Goal: Task Accomplishment & Management: Manage account settings

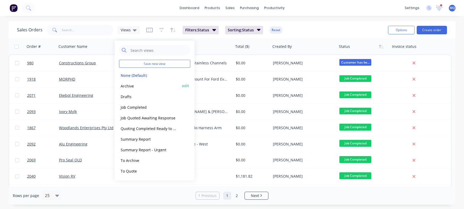
click at [133, 86] on button "Archive" at bounding box center [149, 86] width 61 height 6
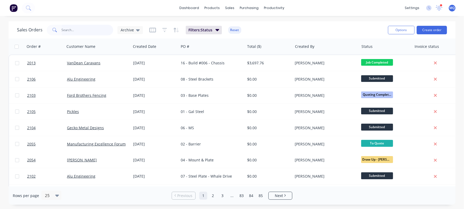
click at [79, 34] on input "text" at bounding box center [88, 30] width 52 height 11
type input "crome"
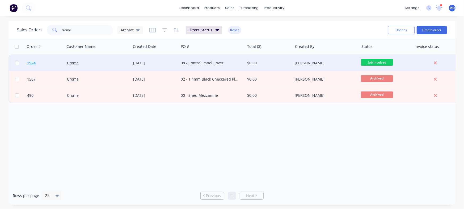
click at [34, 62] on span "1924" at bounding box center [31, 62] width 8 height 5
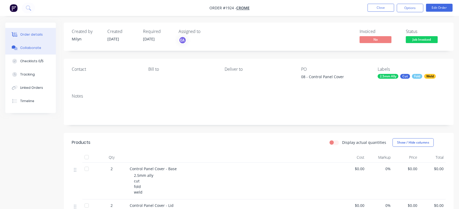
click at [41, 50] on button "Collaborate" at bounding box center [30, 47] width 50 height 13
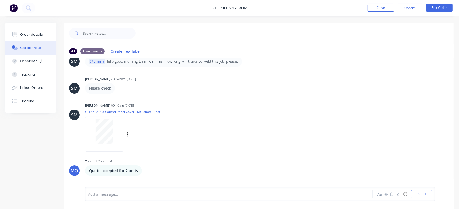
scroll to position [182, 0]
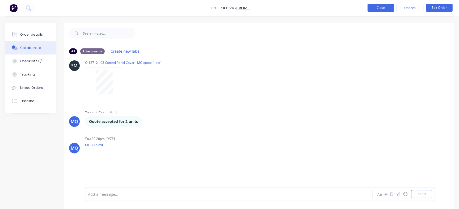
click at [377, 7] on button "Close" at bounding box center [380, 8] width 27 height 8
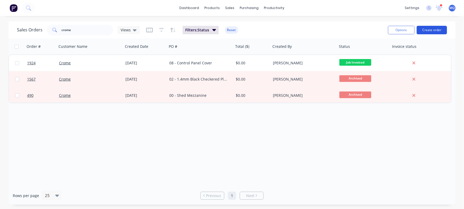
click at [434, 30] on button "Create order" at bounding box center [431, 30] width 30 height 8
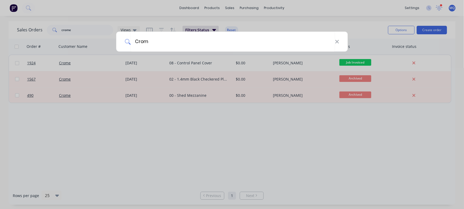
type input "Crome"
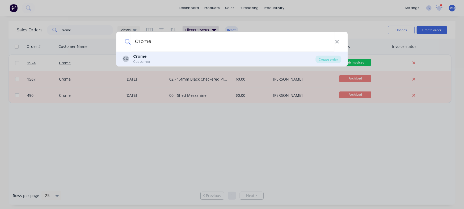
click at [274, 56] on div "CC Crome Customer" at bounding box center [219, 59] width 193 height 10
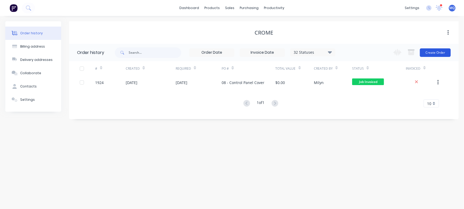
click at [431, 52] on button "Create Order" at bounding box center [435, 52] width 31 height 8
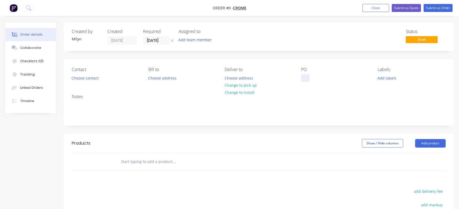
click at [305, 75] on div at bounding box center [305, 78] width 8 height 8
paste div
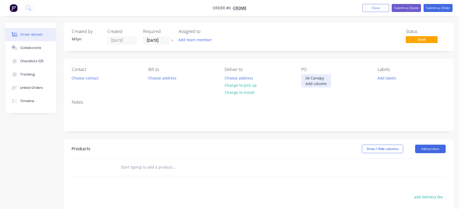
drag, startPoint x: 313, startPoint y: 89, endPoint x: 303, endPoint y: 82, distance: 12.4
click at [303, 82] on div "04 Canopy Add column" at bounding box center [316, 80] width 30 height 13
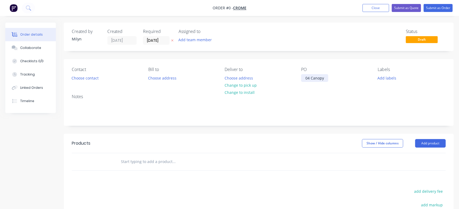
click at [309, 79] on div "04 Canopy" at bounding box center [314, 78] width 27 height 8
click at [291, 34] on div "Order details Collaborate Checklists 0/0 Tracking Linked Orders Timeline Order …" at bounding box center [229, 164] width 459 height 283
click at [34, 47] on div "Collaborate" at bounding box center [30, 47] width 21 height 5
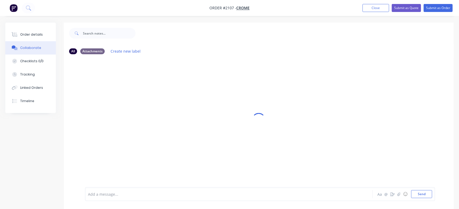
click at [147, 190] on div "Add a message..." at bounding box center [217, 194] width 258 height 8
click at [419, 197] on button "Send" at bounding box center [421, 194] width 21 height 8
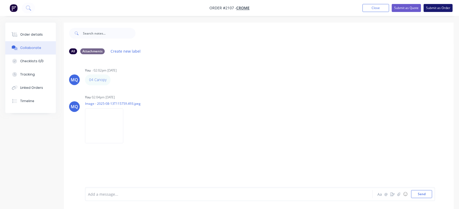
click at [443, 9] on button "Submit as Order" at bounding box center [437, 8] width 29 height 8
click at [385, 4] on button "Close" at bounding box center [380, 8] width 27 height 8
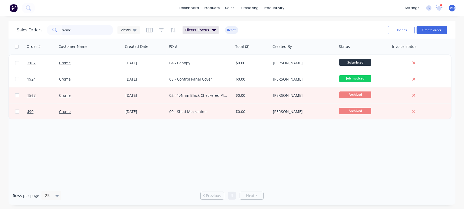
click at [91, 32] on input "crome" at bounding box center [88, 30] width 52 height 11
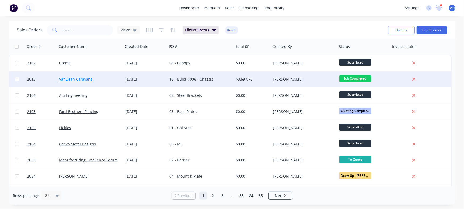
click at [84, 78] on link "VanDean Caravans" at bounding box center [75, 78] width 33 height 5
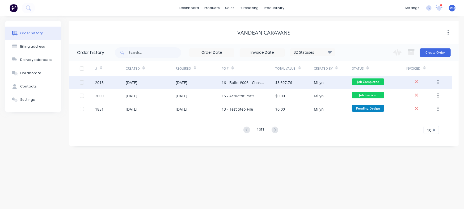
click at [264, 81] on div "16 - Build #006 - Chassis" at bounding box center [249, 82] width 54 height 13
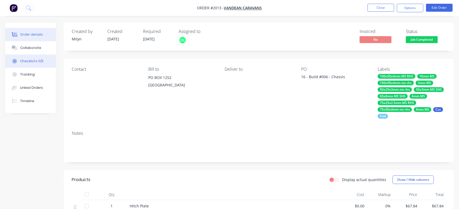
click at [42, 63] on button "Checklists 0/3" at bounding box center [30, 60] width 50 height 13
type textarea "x"
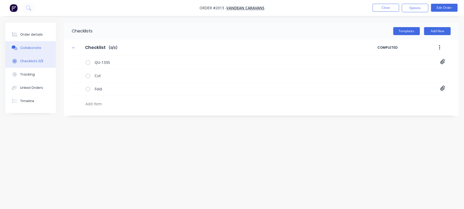
click at [37, 50] on button "Collaborate" at bounding box center [30, 47] width 50 height 13
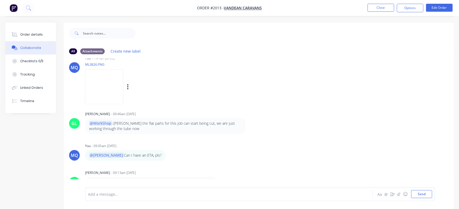
scroll to position [8, 0]
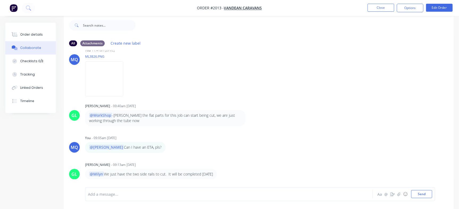
click at [99, 190] on div "Add a message..." at bounding box center [217, 194] width 258 height 8
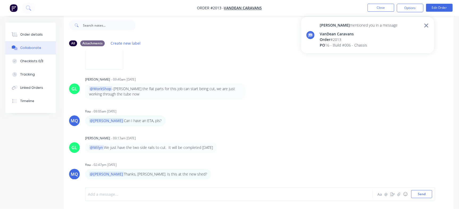
click at [342, 43] on div "PO 16 - Build #006 - Chassis" at bounding box center [359, 45] width 78 height 6
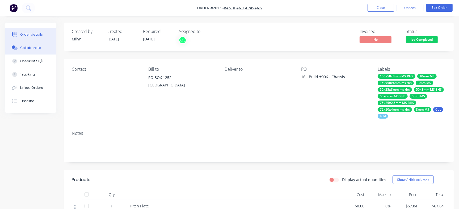
click at [41, 49] on button "Collaborate" at bounding box center [30, 47] width 50 height 13
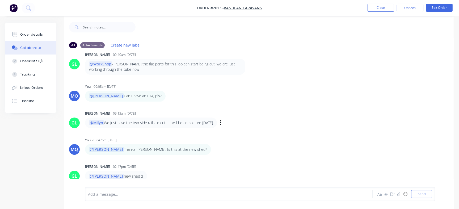
scroll to position [8, 0]
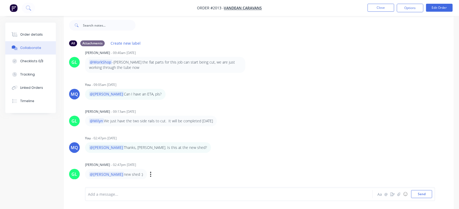
click at [239, 169] on div "@[PERSON_NAME] new shed :) Labels Edit Delete" at bounding box center [168, 174] width 166 height 11
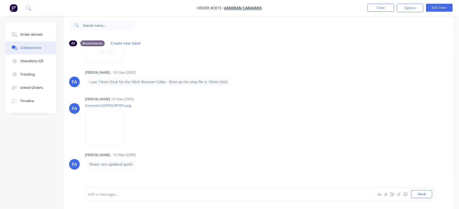
scroll to position [186, 0]
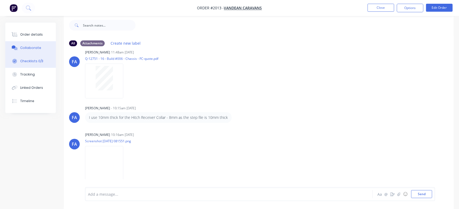
click at [39, 60] on div "Checklists 0/3" at bounding box center [31, 61] width 23 height 5
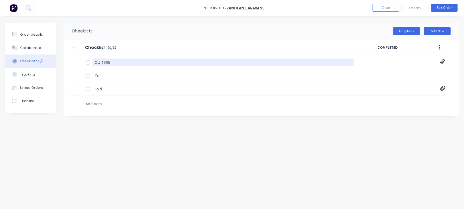
click at [0, 41] on div "Order details Collaborate Checklists 0/3 Tracking Linked Orders Timeline Order …" at bounding box center [232, 94] width 464 height 143
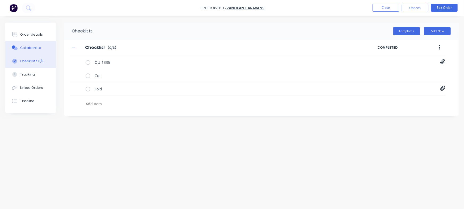
click at [46, 49] on button "Collaborate" at bounding box center [30, 47] width 50 height 13
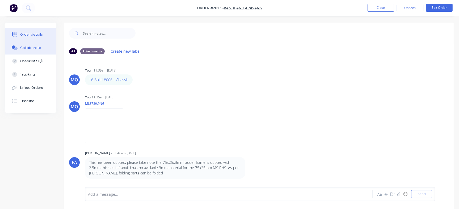
click at [39, 33] on div "Order details" at bounding box center [31, 34] width 23 height 5
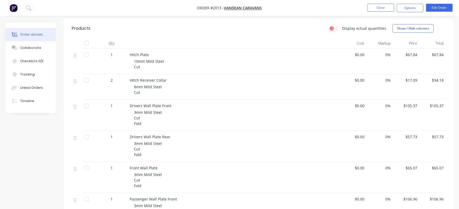
scroll to position [166, 0]
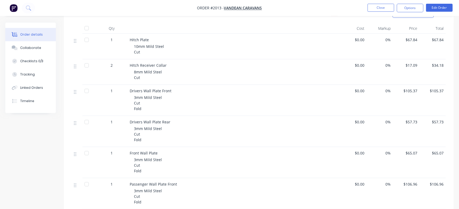
click at [148, 124] on span "Drivers Wall Plate Rear" at bounding box center [150, 121] width 41 height 5
drag, startPoint x: 140, startPoint y: 152, endPoint x: 142, endPoint y: 169, distance: 16.9
click at [139, 152] on span "Front Wall Plate" at bounding box center [144, 152] width 28 height 5
click at [142, 180] on div "Passenger Wall Plate Front 3mm Mild Steel Cut Fold" at bounding box center [233, 193] width 212 height 31
drag, startPoint x: 150, startPoint y: 187, endPoint x: 170, endPoint y: 183, distance: 20.8
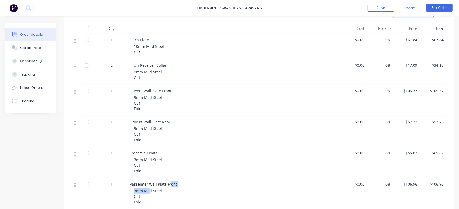
click at [170, 183] on div "Passenger Wall Plate Front 3mm Mild Steel Cut Fold" at bounding box center [233, 193] width 212 height 31
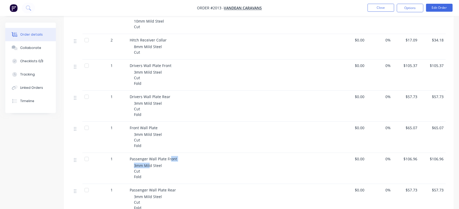
scroll to position [232, 0]
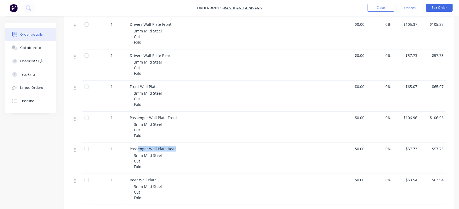
drag, startPoint x: 138, startPoint y: 148, endPoint x: 177, endPoint y: 150, distance: 39.1
click at [177, 150] on div "Passenger Wall Plate Rear" at bounding box center [234, 149] width 208 height 6
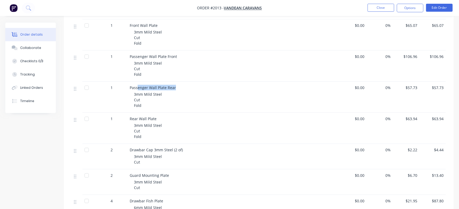
scroll to position [299, 0]
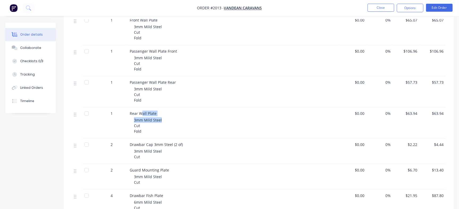
drag, startPoint x: 142, startPoint y: 113, endPoint x: 168, endPoint y: 116, distance: 26.8
click at [168, 116] on div "Rear Wall Plate 3mm Mild Steel Cut Fold" at bounding box center [233, 122] width 212 height 31
drag, startPoint x: 154, startPoint y: 148, endPoint x: 185, endPoint y: 146, distance: 30.9
click at [185, 146] on div "Drawbar Cap 3mm Steel (2 of) 3mm Mild Steel Cut" at bounding box center [233, 150] width 212 height 25
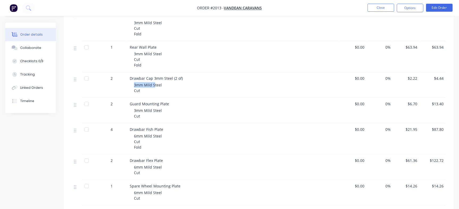
scroll to position [365, 0]
drag, startPoint x: 147, startPoint y: 104, endPoint x: 154, endPoint y: 105, distance: 7.0
click at [154, 105] on span "Guard Mounting Plate" at bounding box center [149, 103] width 39 height 5
drag, startPoint x: 141, startPoint y: 131, endPoint x: 158, endPoint y: 132, distance: 17.5
click at [158, 132] on div "Drawbar Fish Plate 6mm Mild Steel Cut Fold" at bounding box center [233, 138] width 212 height 31
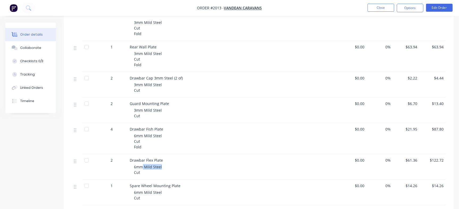
drag, startPoint x: 143, startPoint y: 165, endPoint x: 171, endPoint y: 165, distance: 28.2
click at [171, 165] on div "6mm Mild Steel Cut" at bounding box center [236, 169] width 204 height 11
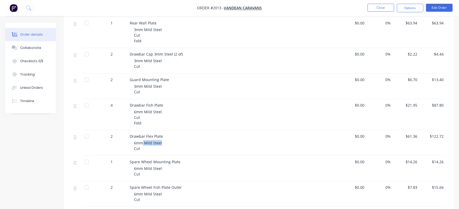
scroll to position [432, 0]
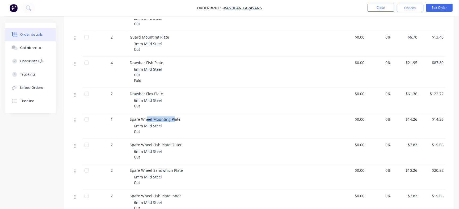
drag, startPoint x: 147, startPoint y: 120, endPoint x: 173, endPoint y: 120, distance: 26.0
click at [173, 120] on span "Spare Wheel Mounting Plate" at bounding box center [155, 119] width 51 height 5
drag, startPoint x: 148, startPoint y: 148, endPoint x: 167, endPoint y: 148, distance: 18.9
click at [167, 148] on div "6mm Mild Steel Cut" at bounding box center [236, 153] width 204 height 11
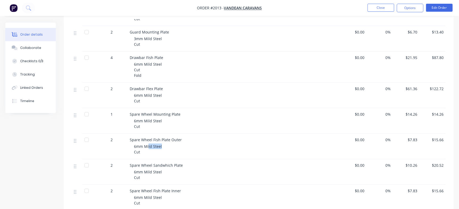
scroll to position [465, 0]
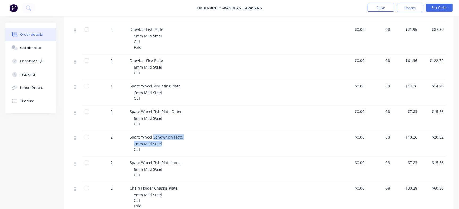
drag, startPoint x: 153, startPoint y: 138, endPoint x: 163, endPoint y: 142, distance: 11.3
click at [163, 142] on div "Spare Wheel Sandwhich Plate 6mm Mild Steel Cut" at bounding box center [233, 143] width 212 height 25
drag, startPoint x: 146, startPoint y: 167, endPoint x: 157, endPoint y: 167, distance: 10.9
click at [157, 167] on span "6mm Mild Steel Cut" at bounding box center [148, 172] width 28 height 11
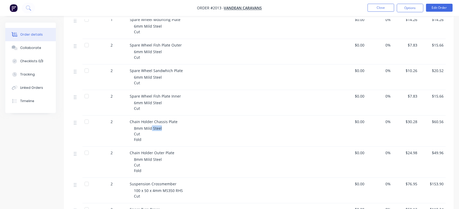
click at [161, 124] on div "Chain Holder Chassis Plate 8mm Mild Steel Cut Fold" at bounding box center [233, 131] width 212 height 31
drag, startPoint x: 146, startPoint y: 153, endPoint x: 158, endPoint y: 155, distance: 11.6
click at [158, 155] on div "Chain Holder Outer Plate 8mm Mild Steel Cut Fold" at bounding box center [233, 162] width 212 height 31
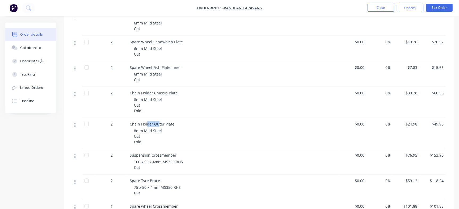
scroll to position [598, 0]
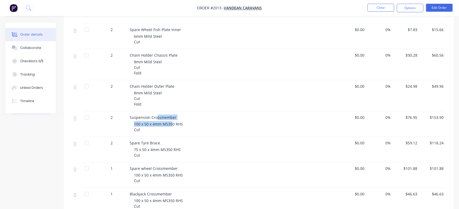
drag, startPoint x: 165, startPoint y: 121, endPoint x: 152, endPoint y: 152, distance: 33.4
click at [172, 122] on div "Suspension Crossmember 100 x 50 x 4mm MS350 RHS Cut" at bounding box center [233, 123] width 212 height 25
drag, startPoint x: 151, startPoint y: 152, endPoint x: 165, endPoint y: 150, distance: 14.5
click at [165, 150] on div "75 x 50 x 4mm MS350 RHS Cut" at bounding box center [236, 152] width 204 height 11
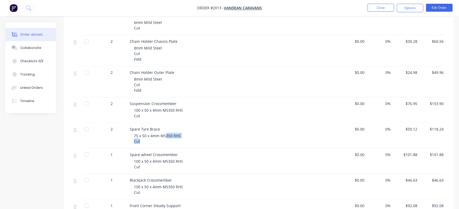
scroll to position [631, 0]
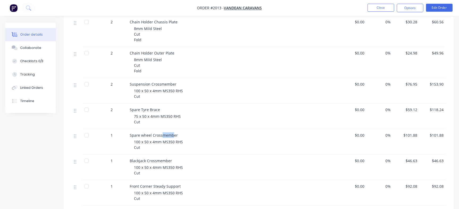
click at [172, 133] on span "Spare wheel Crossmember" at bounding box center [154, 135] width 48 height 5
click at [167, 161] on span "Blackjack Crossmember" at bounding box center [151, 160] width 42 height 5
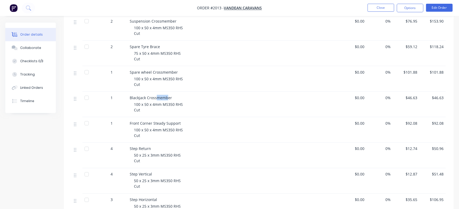
scroll to position [697, 0]
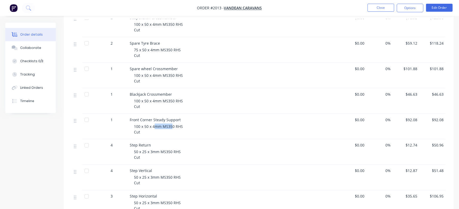
drag, startPoint x: 156, startPoint y: 124, endPoint x: 150, endPoint y: 147, distance: 23.7
click at [172, 124] on span "100 x 50 x 4mm MS350 RHS Cut" at bounding box center [158, 129] width 49 height 11
drag, startPoint x: 141, startPoint y: 143, endPoint x: 150, endPoint y: 143, distance: 9.3
click at [150, 143] on span "Step Return" at bounding box center [140, 145] width 21 height 5
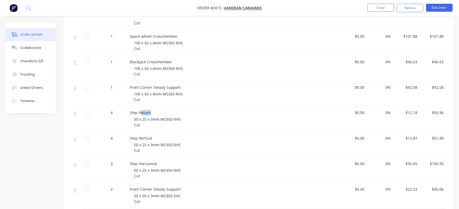
scroll to position [764, 0]
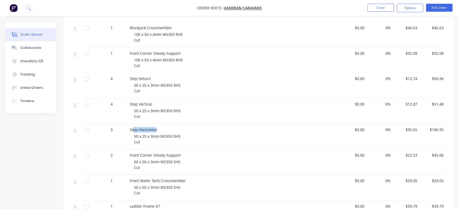
drag, startPoint x: 133, startPoint y: 125, endPoint x: 155, endPoint y: 128, distance: 22.8
click at [155, 128] on div "Step Horizontal 50 x 25 x 3mm MS350 RHS Cut" at bounding box center [233, 136] width 212 height 25
drag, startPoint x: 142, startPoint y: 150, endPoint x: 173, endPoint y: 155, distance: 31.6
click at [173, 155] on div "Front Corner Steady Support 50 x 50 x 3mm MS350 SHS Cut" at bounding box center [233, 161] width 212 height 25
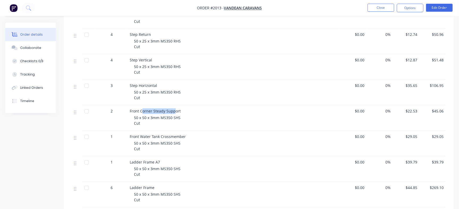
scroll to position [830, 0]
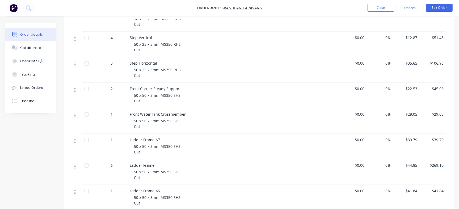
click at [143, 141] on span "Ladder Frame A7" at bounding box center [145, 139] width 30 height 5
drag, startPoint x: 143, startPoint y: 142, endPoint x: 154, endPoint y: 141, distance: 11.4
click at [154, 141] on div "Ladder Frame A7 50 x 50 x 3mm MS350 SHS Cut" at bounding box center [233, 146] width 212 height 25
drag, startPoint x: 141, startPoint y: 166, endPoint x: 147, endPoint y: 166, distance: 5.8
click at [147, 166] on span "Ladder Frame" at bounding box center [142, 165] width 25 height 5
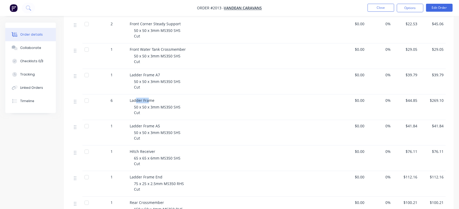
scroll to position [896, 0]
drag, startPoint x: 140, startPoint y: 125, endPoint x: 152, endPoint y: 124, distance: 12.5
click at [152, 124] on span "Ladder Frame A5" at bounding box center [145, 124] width 30 height 5
drag, startPoint x: 130, startPoint y: 149, endPoint x: 146, endPoint y: 149, distance: 15.7
click at [146, 149] on span "Hitch Receiver" at bounding box center [142, 149] width 25 height 5
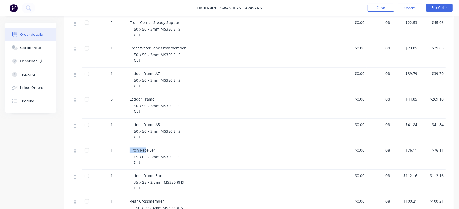
click at [153, 175] on span "Ladder Frame End" at bounding box center [146, 175] width 33 height 5
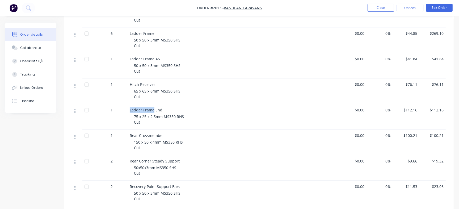
scroll to position [963, 0]
click at [173, 135] on div "Rear Crossmember" at bounding box center [234, 135] width 208 height 6
click at [160, 159] on span "Rear Corner Steady Support" at bounding box center [155, 159] width 50 height 5
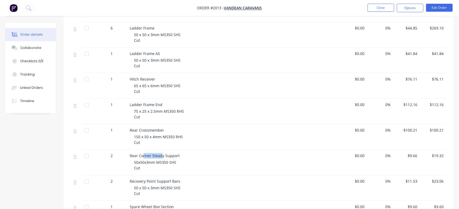
scroll to position [1029, 0]
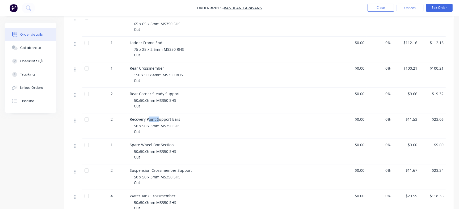
drag, startPoint x: 155, startPoint y: 117, endPoint x: 158, endPoint y: 118, distance: 3.8
click at [158, 118] on span "Recovery Point Support Bars" at bounding box center [155, 119] width 50 height 5
click at [161, 145] on span "Spare Wheel Box Section" at bounding box center [152, 144] width 44 height 5
drag, startPoint x: 144, startPoint y: 169, endPoint x: 182, endPoint y: 173, distance: 38.2
click at [182, 173] on div "Suspension Crossmember Support 50 x 50 x 3mm MS350 SHS Cut" at bounding box center [233, 176] width 212 height 25
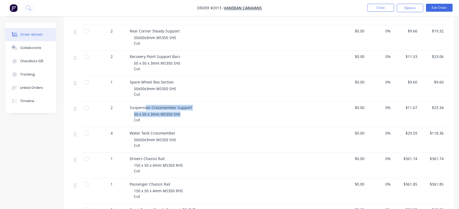
scroll to position [1096, 0]
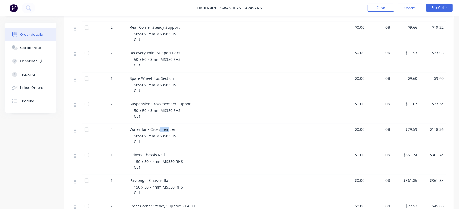
drag, startPoint x: 161, startPoint y: 127, endPoint x: 169, endPoint y: 127, distance: 7.7
click at [169, 127] on span "Water Tank Crossmember" at bounding box center [153, 129] width 46 height 5
drag, startPoint x: 138, startPoint y: 153, endPoint x: 157, endPoint y: 153, distance: 19.7
click at [157, 153] on span "Drivers Chassis Rail" at bounding box center [147, 154] width 35 height 5
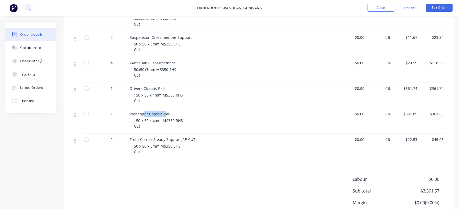
drag, startPoint x: 143, startPoint y: 112, endPoint x: 165, endPoint y: 113, distance: 21.3
click at [165, 113] on span "Passenger Chassis Rail" at bounding box center [150, 113] width 41 height 5
drag, startPoint x: 146, startPoint y: 139, endPoint x: 180, endPoint y: 138, distance: 33.7
click at [180, 138] on span "Front Corner Steady Support_RE-CUT" at bounding box center [163, 139] width 66 height 5
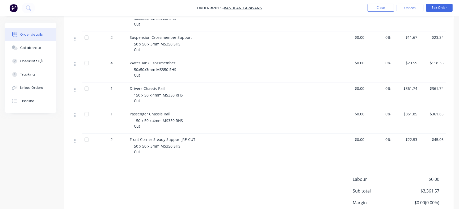
click at [223, 180] on div "Labour $0.00 Sub total $3,361.57 Margin $0.00 ( 0.00 %) Tax $336.19 Total $3,69…" at bounding box center [259, 207] width 374 height 62
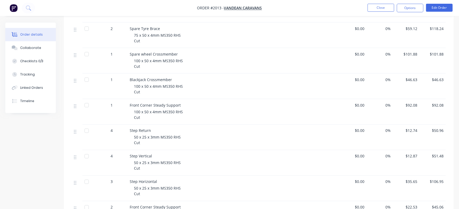
scroll to position [1196, 0]
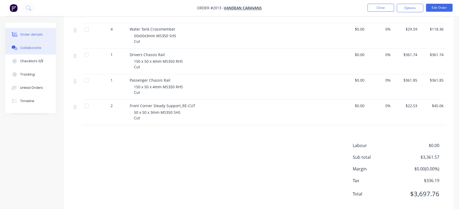
click at [35, 49] on div "Collaborate" at bounding box center [30, 47] width 21 height 5
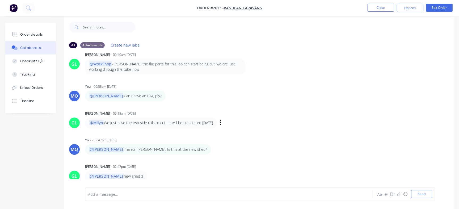
scroll to position [8, 0]
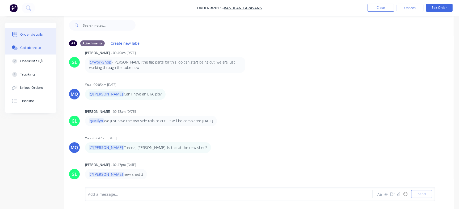
click at [26, 33] on div "Order details" at bounding box center [31, 34] width 23 height 5
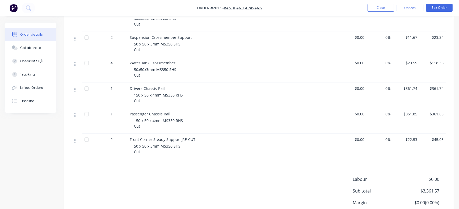
scroll to position [1206, 0]
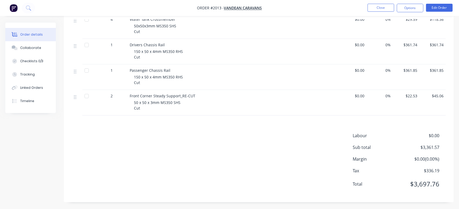
drag, startPoint x: 254, startPoint y: 140, endPoint x: 252, endPoint y: 148, distance: 7.9
click at [254, 142] on div "Labour $0.00 Sub total $3,361.57 Margin $0.00 ( 0.00 %) Tax $336.19 Total $3,69…" at bounding box center [259, 163] width 374 height 62
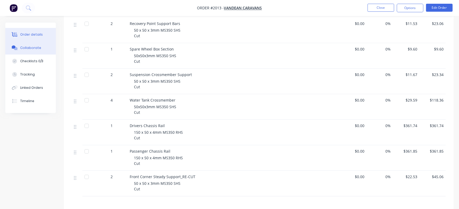
scroll to position [1073, 0]
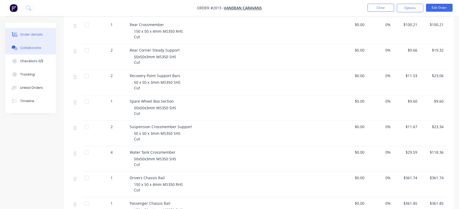
click at [42, 49] on button "Collaborate" at bounding box center [30, 47] width 50 height 13
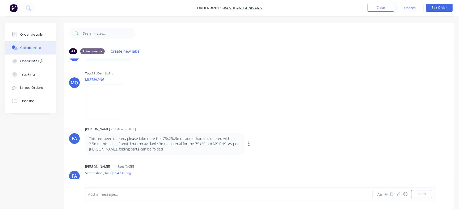
scroll to position [33, 0]
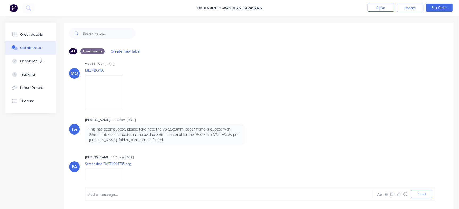
click at [30, 61] on div "Checklists 0/3" at bounding box center [31, 61] width 23 height 5
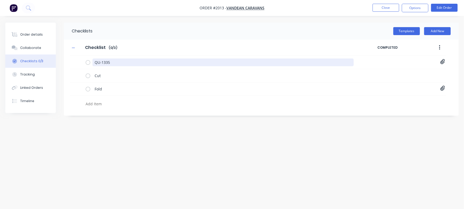
drag, startPoint x: 133, startPoint y: 63, endPoint x: 58, endPoint y: 63, distance: 75.2
click at [58, 63] on div "Order details Collaborate Checklists 0/3 Tracking Linked Orders Timeline Order …" at bounding box center [232, 94] width 464 height 143
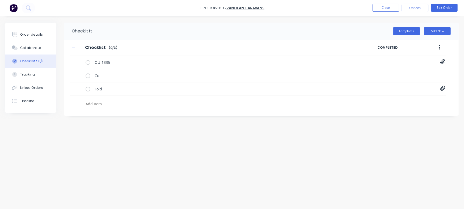
type textarea "x"
click at [106, 104] on textarea at bounding box center [204, 104] width 242 height 8
paste textarea "INV-2880"
type textarea "INV-2880"
type textarea "x"
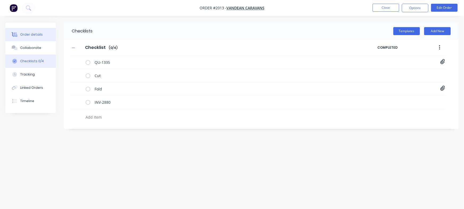
type textarea "x"
click at [24, 36] on div "Order details" at bounding box center [31, 34] width 23 height 5
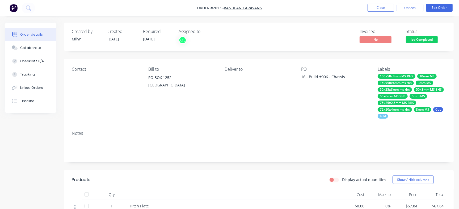
click at [429, 40] on span "Job Completed" at bounding box center [422, 39] width 32 height 7
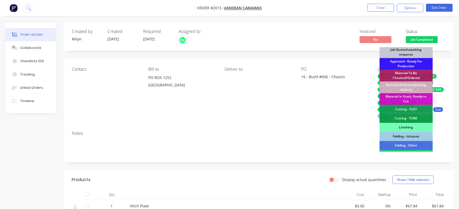
scroll to position [149, 0]
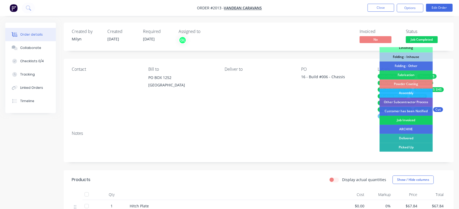
click at [398, 122] on div "Job Invoiced" at bounding box center [405, 120] width 53 height 9
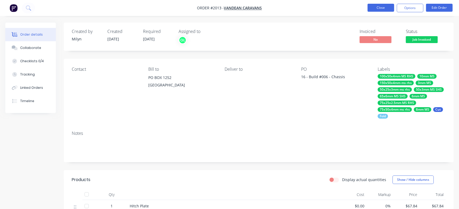
click at [384, 6] on button "Close" at bounding box center [380, 8] width 27 height 8
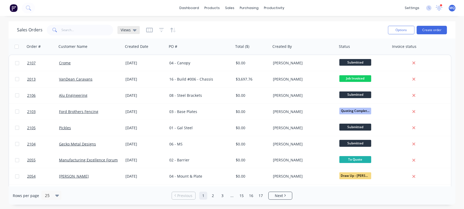
click at [128, 29] on span "Views" at bounding box center [126, 30] width 10 height 6
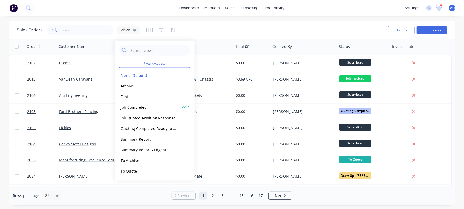
click at [138, 105] on button "Job Completed" at bounding box center [149, 107] width 61 height 6
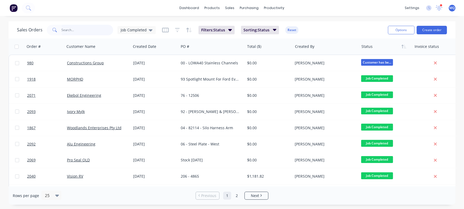
click at [74, 31] on input "text" at bounding box center [88, 30] width 52 height 11
type input "gemma"
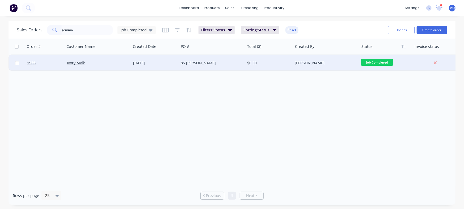
click at [177, 60] on div "16 Jul 2025" at bounding box center [155, 63] width 48 height 16
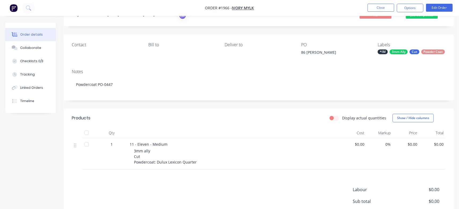
scroll to position [33, 0]
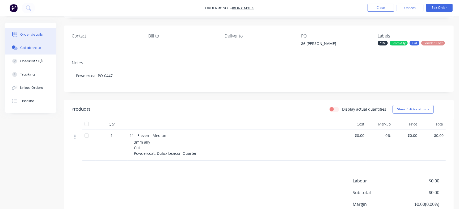
click at [37, 47] on div "Collaborate" at bounding box center [30, 47] width 21 height 5
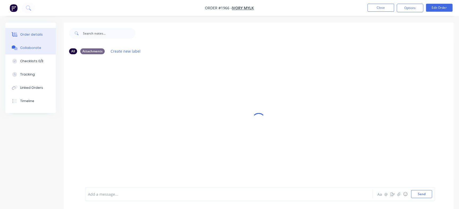
click at [37, 34] on div "Order details" at bounding box center [31, 34] width 23 height 5
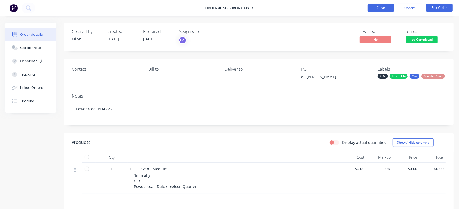
click at [378, 6] on button "Close" at bounding box center [380, 8] width 27 height 8
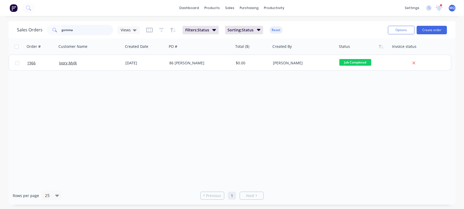
click at [86, 31] on input "gemma" at bounding box center [88, 30] width 52 height 11
type input "ivory"
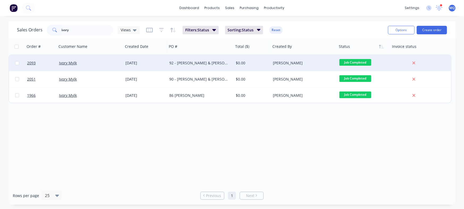
click at [209, 62] on div "92 - Owen J & Keri G" at bounding box center [198, 62] width 59 height 5
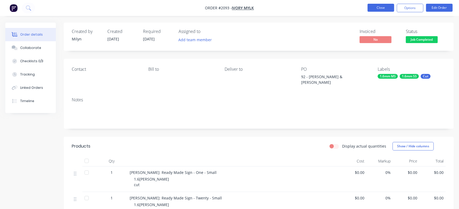
click at [387, 8] on button "Close" at bounding box center [380, 8] width 27 height 8
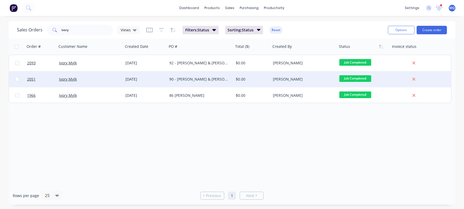
click at [195, 79] on div "90 - Belinda B & Geo G" at bounding box center [198, 78] width 59 height 5
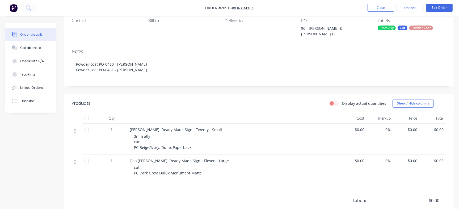
scroll to position [33, 0]
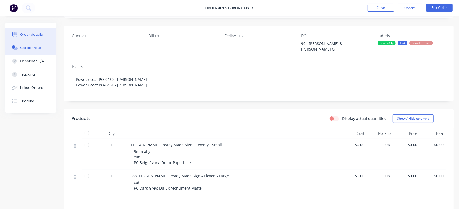
click at [34, 42] on button "Collaborate" at bounding box center [30, 47] width 50 height 13
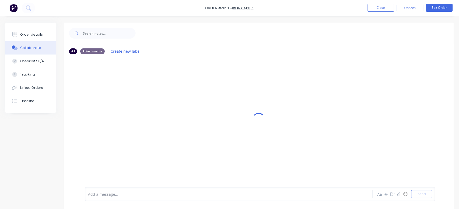
click at [154, 194] on div at bounding box center [217, 194] width 258 height 6
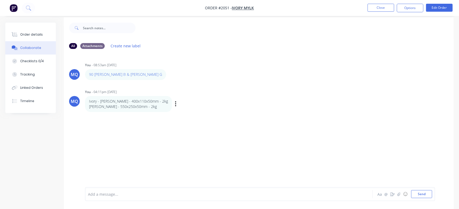
scroll to position [8, 0]
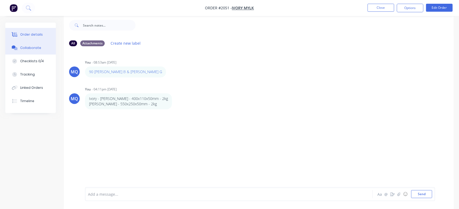
click at [39, 35] on div "Order details" at bounding box center [31, 34] width 23 height 5
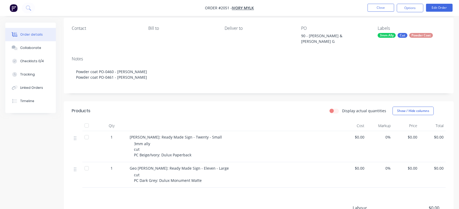
scroll to position [41, 0]
click at [27, 50] on button "Collaborate" at bounding box center [30, 47] width 50 height 13
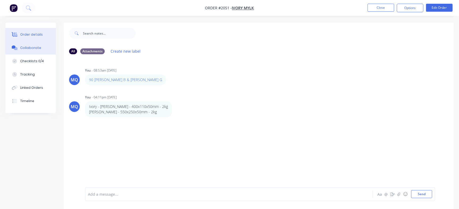
click at [30, 34] on div "Order details" at bounding box center [31, 34] width 23 height 5
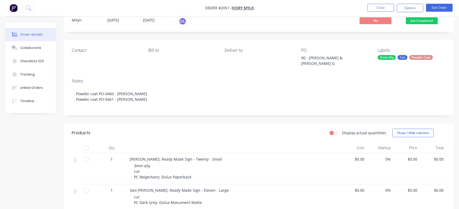
scroll to position [33, 0]
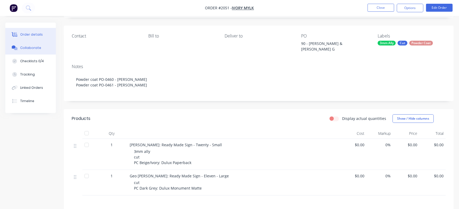
click at [35, 51] on button "Collaborate" at bounding box center [30, 47] width 50 height 13
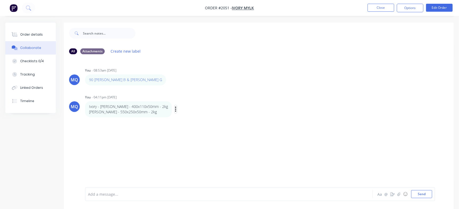
click at [175, 110] on icon "button" at bounding box center [176, 109] width 2 height 6
click at [178, 118] on button "Edit" at bounding box center [194, 118] width 33 height 9
drag, startPoint x: 106, startPoint y: 107, endPoint x: 120, endPoint y: 106, distance: 14.4
click at [120, 106] on p "Ivory - Geo George - 400x110x50mm - 2kg" at bounding box center [128, 106] width 79 height 5
click at [109, 112] on p "Ivory - Belinda - 550x250x50mm - 2kg" at bounding box center [128, 111] width 79 height 5
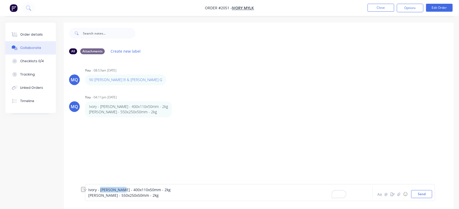
drag, startPoint x: 121, startPoint y: 188, endPoint x: 99, endPoint y: 190, distance: 21.6
click at [99, 190] on span "Ivory - Geo George - 400x110x50mm - 2kg" at bounding box center [129, 189] width 82 height 5
click at [99, 195] on span "Ivory - Belinda - 550x250x50mm - 2kg" at bounding box center [123, 195] width 70 height 5
click at [99, 195] on span "Ivory -Geo George Belinda - 550x250x50mm - 2kg" at bounding box center [132, 195] width 89 height 5
drag, startPoint x: 135, startPoint y: 195, endPoint x: 120, endPoint y: 193, distance: 15.0
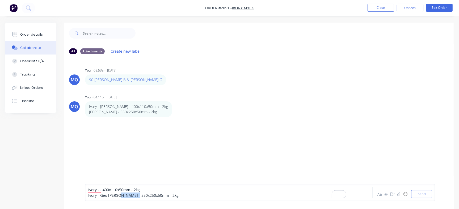
click at [120, 193] on span "Ivory - Geo George Belinda - 550x250x50mm - 2kg" at bounding box center [133, 195] width 90 height 5
click at [99, 189] on span "Ivory - - 400x110x50mm - 2kg" at bounding box center [114, 189] width 52 height 5
click at [101, 189] on span "Ivory - Belinda - 400x110x50mm - 2kg" at bounding box center [123, 189] width 70 height 5
click at [428, 195] on button "Send" at bounding box center [421, 194] width 21 height 8
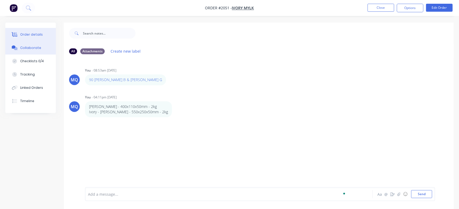
click at [22, 29] on button "Order details" at bounding box center [30, 34] width 50 height 13
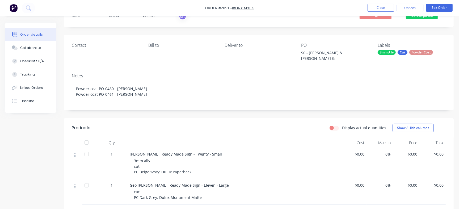
scroll to position [33, 0]
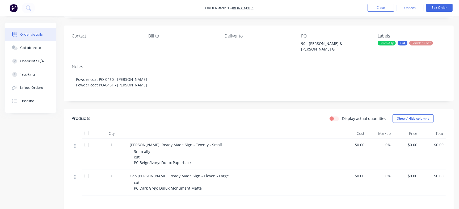
drag, startPoint x: 129, startPoint y: 141, endPoint x: 233, endPoint y: 137, distance: 104.7
click at [233, 139] on div "Belinda Brandsen: Ready Made Sign - Twenty - Small 3mm ally cut PC Beige/Ivory:…" at bounding box center [233, 154] width 212 height 31
copy span "Belinda Brandsen: Ready Made Sign - Twenty - Small"
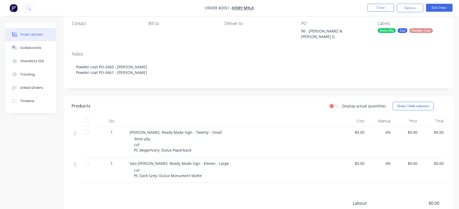
scroll to position [66, 0]
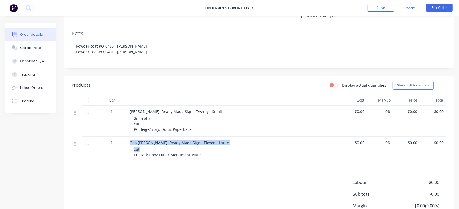
drag, startPoint x: 129, startPoint y: 139, endPoint x: 221, endPoint y: 142, distance: 92.0
click at [221, 142] on div "Geo Geoge: Ready Made Sign - Eleven - Large cut PC Dark Grey: Dulux Monument Ma…" at bounding box center [233, 149] width 212 height 25
click at [205, 140] on span "Geo Geoge: Ready Made Sign - Eleven - Large" at bounding box center [179, 142] width 99 height 5
drag, startPoint x: 214, startPoint y: 137, endPoint x: 120, endPoint y: 141, distance: 94.6
click at [120, 141] on div "1 Geo Geoge: Ready Made Sign - Eleven - Large cut PC Dark Grey: Dulux Monument …" at bounding box center [259, 149] width 374 height 25
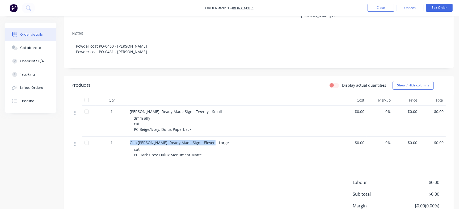
copy div "Geo Geoge: Ready Made Sign - Eleven - Large"
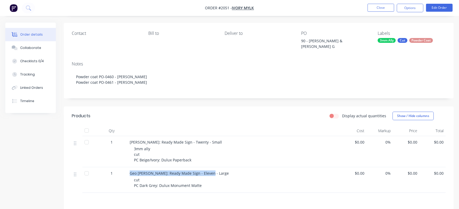
scroll to position [0, 0]
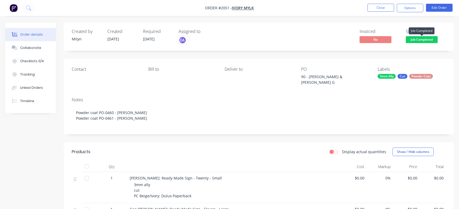
click at [418, 37] on span "Job Completed" at bounding box center [422, 39] width 32 height 7
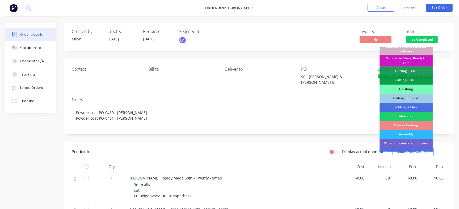
scroll to position [149, 0]
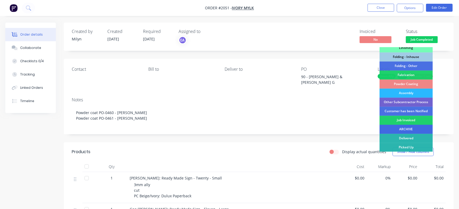
click at [409, 129] on div "ARCHIVE" at bounding box center [405, 129] width 53 height 9
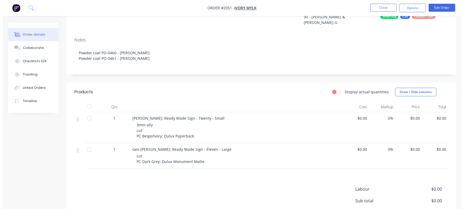
scroll to position [0, 0]
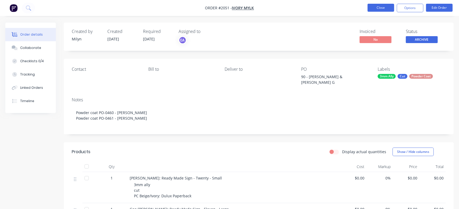
click at [381, 7] on button "Close" at bounding box center [380, 8] width 27 height 8
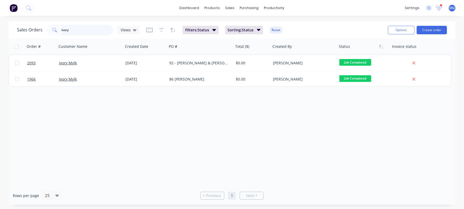
click at [95, 30] on input "ivory" at bounding box center [88, 30] width 52 height 11
type input "\"
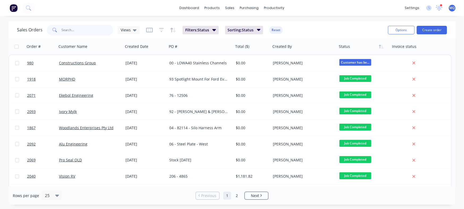
click at [88, 31] on input "text" at bounding box center [88, 30] width 52 height 11
type input "ben"
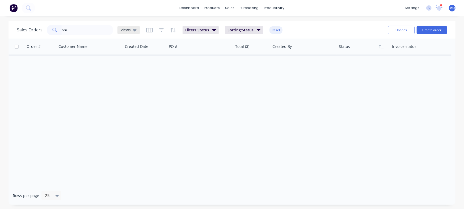
click at [128, 28] on span "Views" at bounding box center [126, 30] width 10 height 6
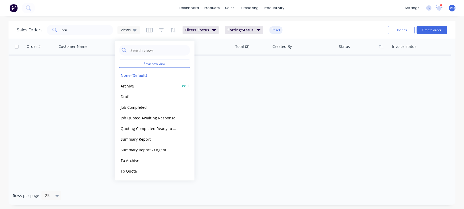
click at [136, 82] on div "Archive edit" at bounding box center [154, 85] width 71 height 11
click at [143, 88] on button "Archive" at bounding box center [149, 86] width 61 height 6
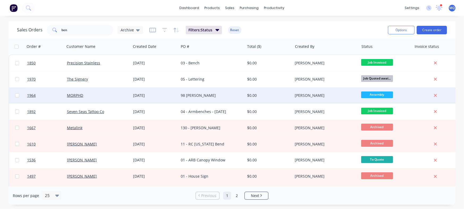
click at [195, 95] on div "98 Benjamin Asquith" at bounding box center [210, 95] width 59 height 5
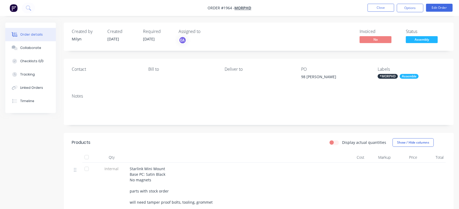
click at [425, 39] on span "Assembly" at bounding box center [422, 39] width 32 height 7
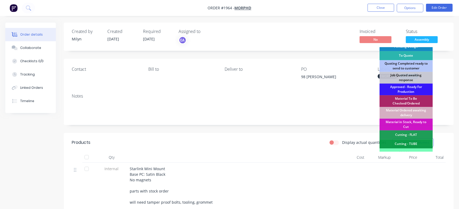
scroll to position [149, 0]
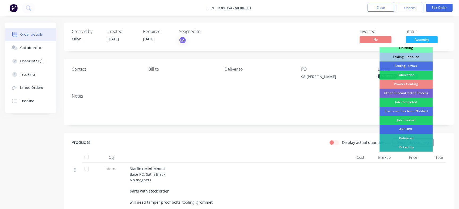
click at [409, 131] on div "ARCHIVE" at bounding box center [405, 129] width 53 height 9
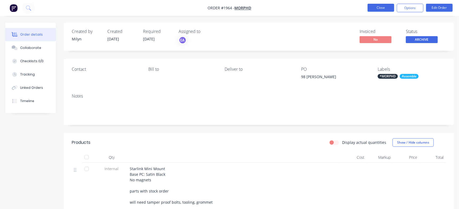
click at [381, 6] on button "Close" at bounding box center [380, 8] width 27 height 8
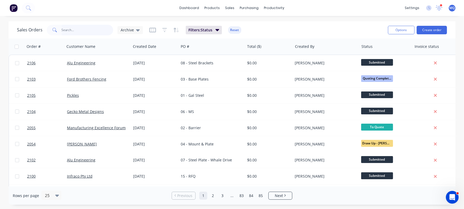
click at [74, 30] on input "text" at bounding box center [88, 30] width 52 height 11
type input "alu engineering"
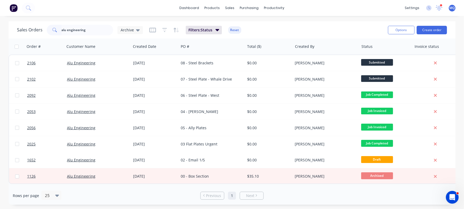
drag, startPoint x: 92, startPoint y: 29, endPoint x: 0, endPoint y: 6, distance: 94.4
click at [0, 4] on div "dashboard products sales purchasing productivity dashboard products Product Cat…" at bounding box center [232, 104] width 464 height 209
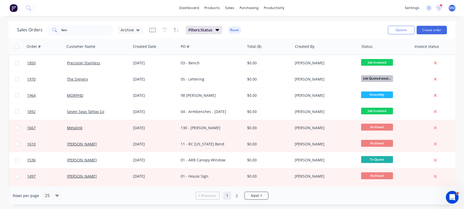
click at [2, 28] on div "Sales Orders ben Archive Filters: Status Reset Options Create order Order # Cus…" at bounding box center [232, 112] width 464 height 183
click at [84, 32] on input "ben" at bounding box center [88, 30] width 52 height 11
type input "benjamin"
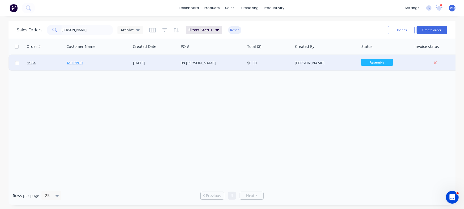
click at [72, 61] on link "MORPHD" at bounding box center [75, 62] width 16 height 5
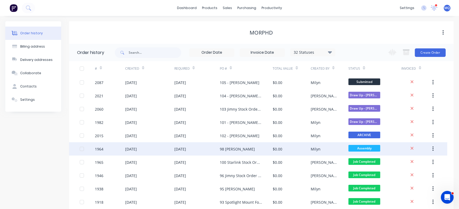
click at [221, 148] on div "98 [PERSON_NAME]" at bounding box center [237, 149] width 35 height 6
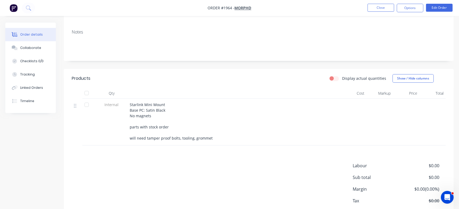
scroll to position [66, 0]
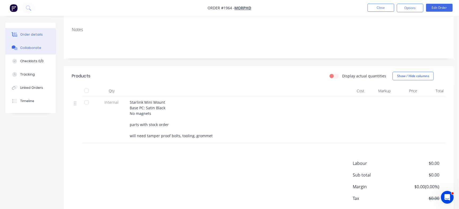
click at [31, 49] on div "Collaborate" at bounding box center [30, 47] width 21 height 5
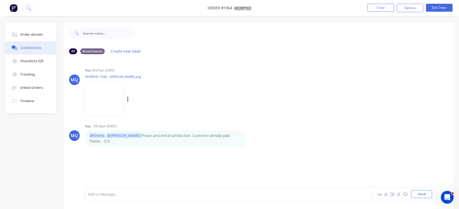
click at [123, 107] on img at bounding box center [104, 99] width 38 height 35
drag, startPoint x: 155, startPoint y: 194, endPoint x: 160, endPoint y: 194, distance: 5.1
click at [155, 194] on div at bounding box center [217, 194] width 258 height 6
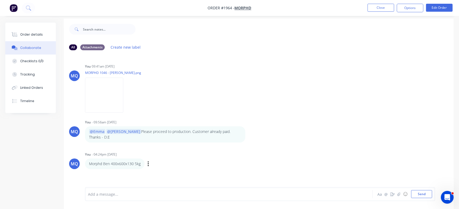
scroll to position [8, 0]
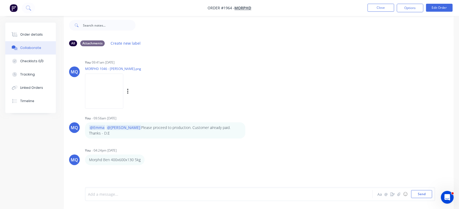
click at [113, 90] on img at bounding box center [104, 91] width 38 height 35
click at [106, 80] on img at bounding box center [104, 91] width 38 height 35
click at [381, 5] on button "Close" at bounding box center [380, 8] width 27 height 8
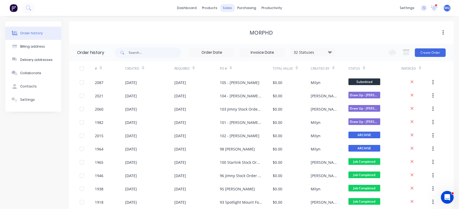
click at [229, 7] on div "sales" at bounding box center [227, 8] width 15 height 8
click at [14, 13] on div at bounding box center [10, 10] width 8 height 5
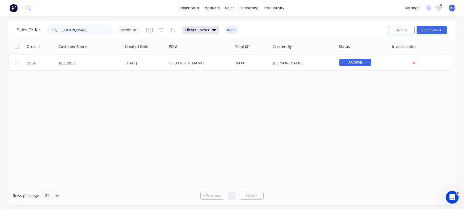
click at [87, 30] on input "benjamin" at bounding box center [88, 30] width 52 height 11
paste input "20001721"
type input "20001721"
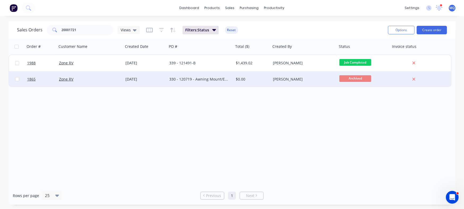
click at [194, 80] on div "330 - 120719 - Awning Mount/Expo Metal" at bounding box center [198, 78] width 59 height 5
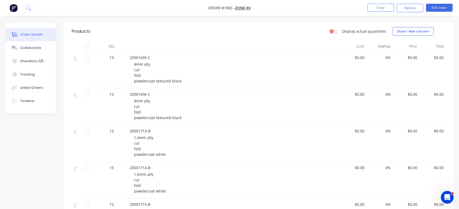
scroll to position [266, 0]
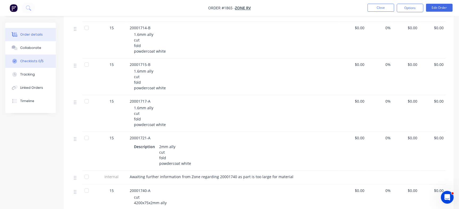
click at [41, 63] on div "Checklists 0/5" at bounding box center [31, 61] width 23 height 5
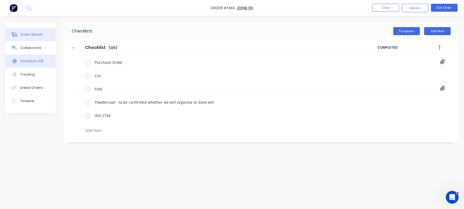
click at [29, 33] on div "Order details" at bounding box center [31, 34] width 23 height 5
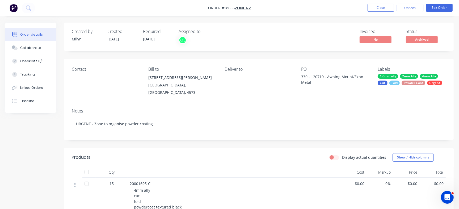
click at [317, 76] on div "330 - 120719 - Awning Mount/Expo Metal" at bounding box center [334, 79] width 66 height 11
copy div "120719"
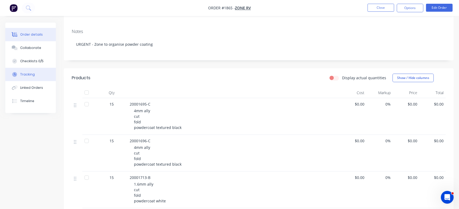
scroll to position [100, 0]
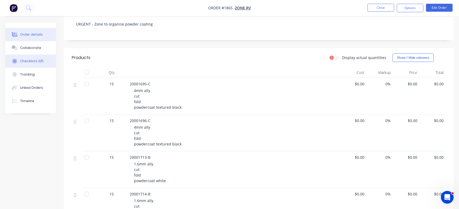
click at [31, 62] on div "Checklists 0/5" at bounding box center [31, 61] width 23 height 5
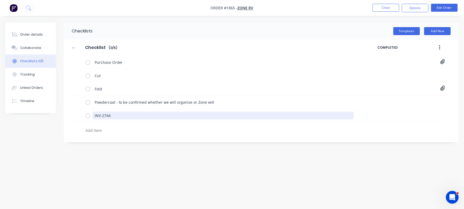
click at [46, 117] on div "Checklists Templates Add New Checklist Checklist Enter Checklist name ( 0 / 5 )…" at bounding box center [231, 94] width 453 height 143
click at [117, 116] on textarea "INV-2744" at bounding box center [222, 116] width 261 height 8
drag, startPoint x: 102, startPoint y: 112, endPoint x: 58, endPoint y: 109, distance: 44.7
click at [58, 109] on div "Order details Collaborate Checklists 0/5 Tracking Linked Orders Timeline Order …" at bounding box center [232, 94] width 464 height 143
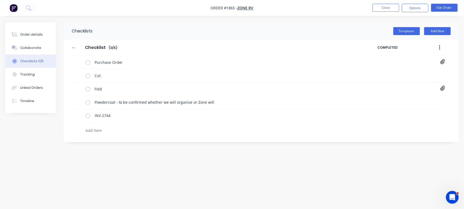
type textarea "x"
click at [329, 161] on div "Checklists Templates Add New Checklist Checklist Enter Checklist name ( 0 / 5 )…" at bounding box center [231, 94] width 453 height 143
click at [376, 6] on button "Close" at bounding box center [385, 8] width 27 height 8
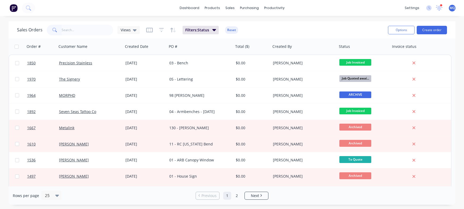
click at [308, 29] on div "Sales Orders Views Filters: Status Reset" at bounding box center [200, 29] width 367 height 13
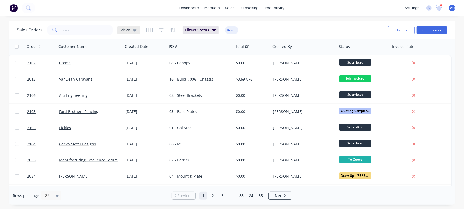
click at [128, 29] on span "Views" at bounding box center [126, 30] width 10 height 6
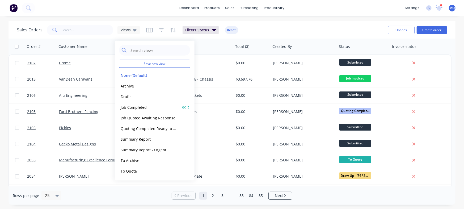
click at [135, 108] on button "Job Completed" at bounding box center [149, 107] width 61 height 6
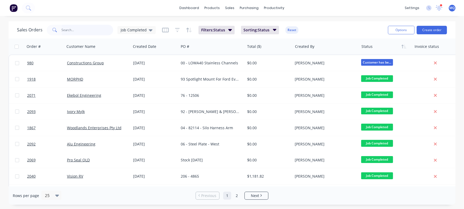
click at [76, 29] on input "text" at bounding box center [88, 30] width 52 height 11
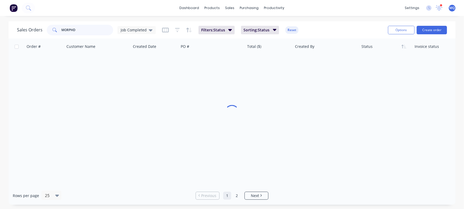
type input "MORPHD"
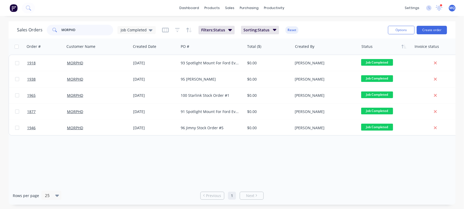
click at [75, 30] on input "MORPHD" at bounding box center [88, 30] width 52 height 11
type input "ivory"
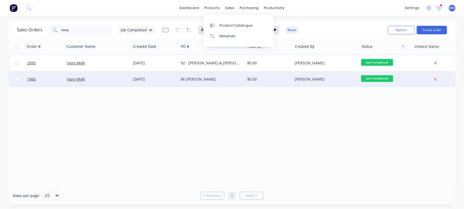
click at [246, 79] on div "$0.00" at bounding box center [269, 79] width 48 height 16
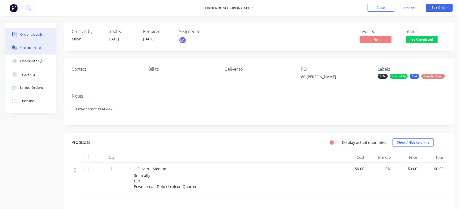
click at [42, 49] on button "Collaborate" at bounding box center [30, 47] width 50 height 13
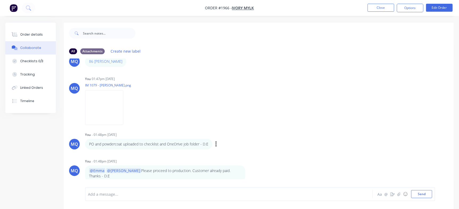
scroll to position [33, 0]
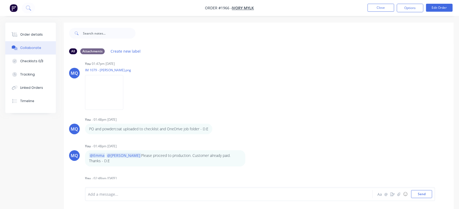
click at [174, 190] on div "Add a message..." at bounding box center [217, 194] width 258 height 8
click at [381, 7] on button "Close" at bounding box center [380, 8] width 27 height 8
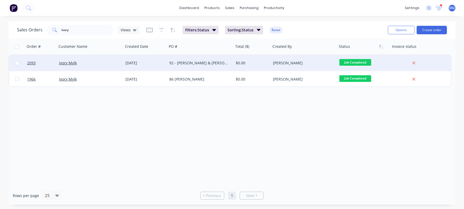
click at [198, 64] on div "92 - [PERSON_NAME] & [PERSON_NAME]" at bounding box center [198, 62] width 59 height 5
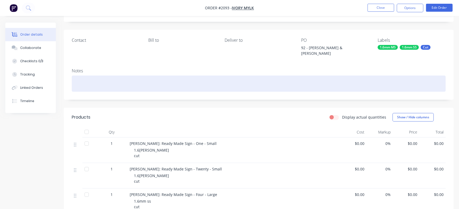
scroll to position [66, 0]
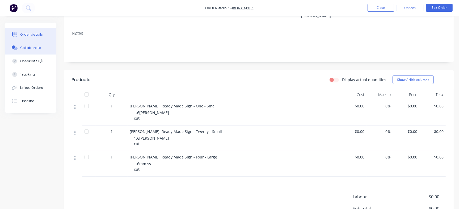
click at [41, 50] on button "Collaborate" at bounding box center [30, 47] width 50 height 13
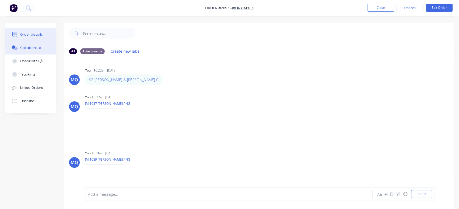
click at [45, 35] on button "Order details" at bounding box center [30, 34] width 50 height 13
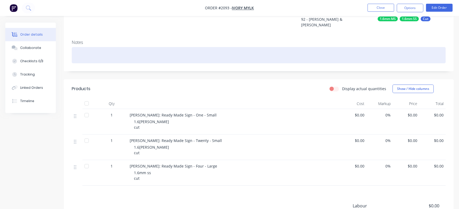
scroll to position [66, 0]
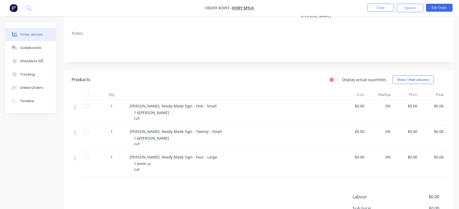
click at [377, 4] on li "Close" at bounding box center [380, 8] width 27 height 8
click at [380, 5] on button "Close" at bounding box center [380, 8] width 27 height 8
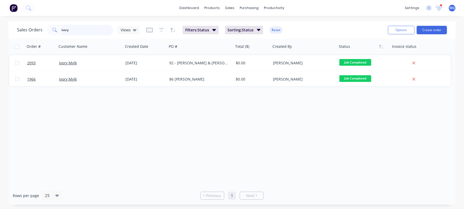
click at [86, 28] on input "ivory" at bounding box center [88, 30] width 52 height 11
click at [83, 31] on input "ivory" at bounding box center [88, 30] width 52 height 11
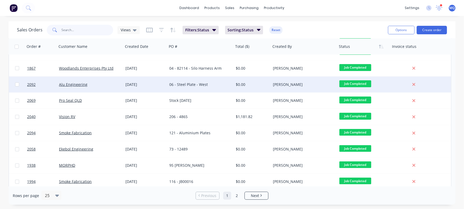
scroll to position [100, 0]
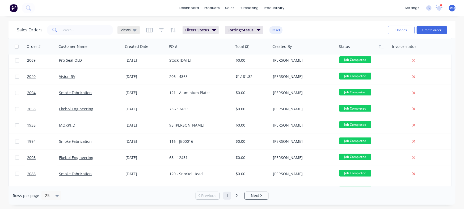
click at [127, 29] on span "Views" at bounding box center [126, 30] width 10 height 6
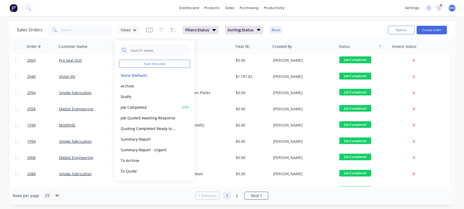
click at [135, 105] on button "Job Completed" at bounding box center [149, 107] width 61 height 6
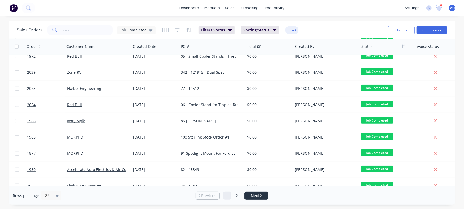
scroll to position [275, 0]
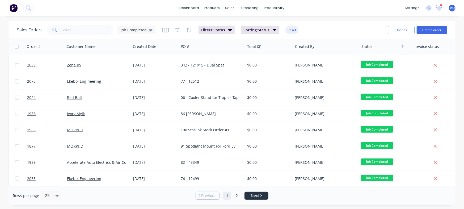
click at [252, 196] on span "Next" at bounding box center [255, 195] width 8 height 5
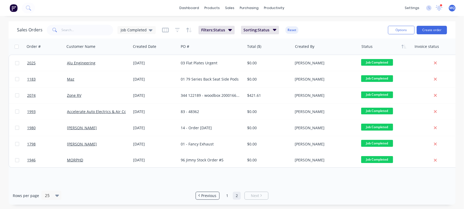
scroll to position [0, 0]
click at [82, 31] on input "text" at bounding box center [88, 30] width 52 height 11
type input "alu"
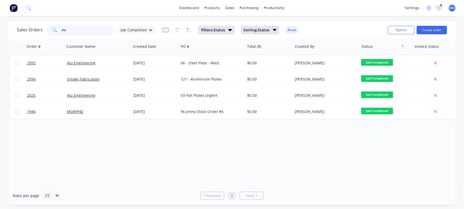
click at [79, 31] on input "alu" at bounding box center [88, 30] width 52 height 11
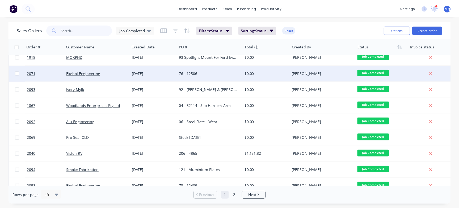
scroll to position [33, 0]
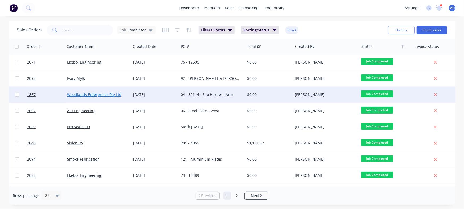
click at [105, 95] on link "Woodlands Enterprises Pty Ltd" at bounding box center [94, 94] width 54 height 5
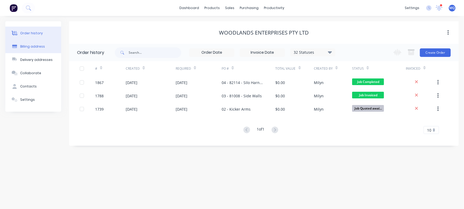
click at [35, 48] on div "Billing address" at bounding box center [32, 46] width 25 height 5
select select "AU"
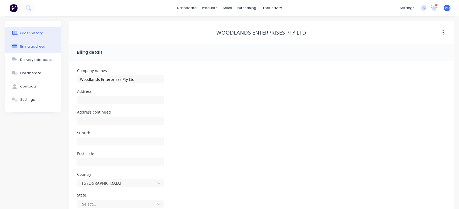
click at [32, 28] on button "Order history" at bounding box center [33, 33] width 56 height 13
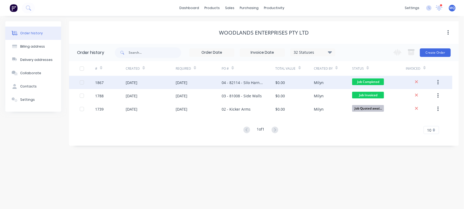
click at [222, 82] on div "04 - 82114 - Silo Harness Arm" at bounding box center [243, 83] width 43 height 6
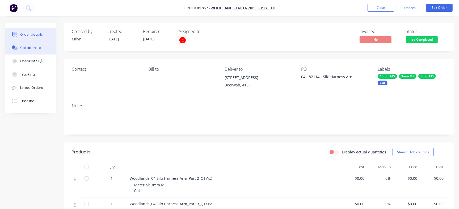
click at [39, 50] on button "Collaborate" at bounding box center [30, 47] width 50 height 13
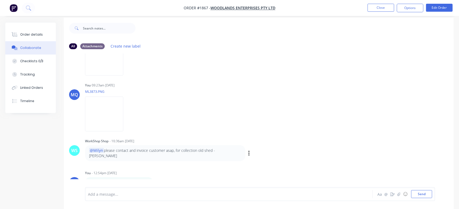
scroll to position [8, 0]
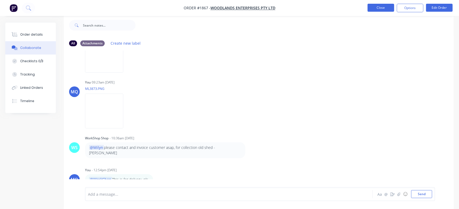
click at [373, 6] on button "Close" at bounding box center [380, 8] width 27 height 8
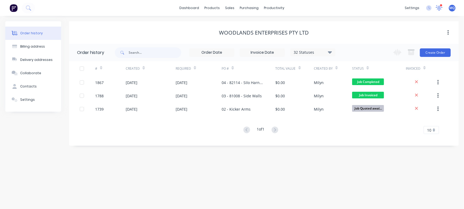
click at [439, 6] on icon at bounding box center [439, 7] width 5 height 4
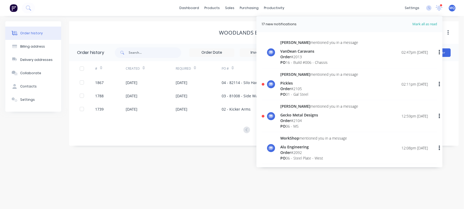
click at [202, 170] on div "Order history Billing address Delivery addresses Collaborate Contacts Settings …" at bounding box center [232, 112] width 464 height 193
click at [212, 159] on div "Order history Billing address Delivery addresses Collaborate Contacts Settings …" at bounding box center [232, 112] width 464 height 193
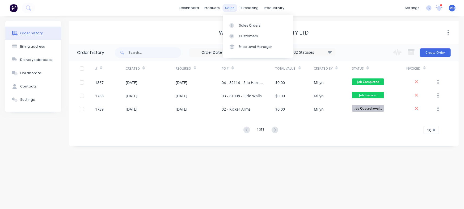
click at [228, 8] on div "sales" at bounding box center [230, 8] width 15 height 8
click at [232, 20] on link "Sales Orders" at bounding box center [258, 25] width 70 height 11
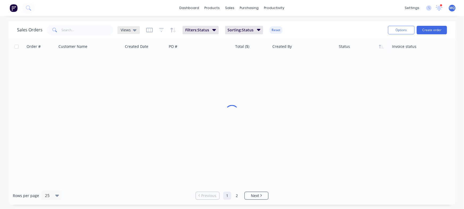
click at [130, 28] on div "Views" at bounding box center [129, 30] width 16 height 5
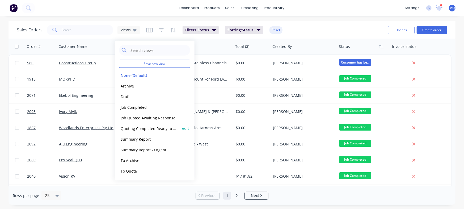
click at [132, 126] on button "Quoting Completed Ready to Send" at bounding box center [149, 128] width 61 height 6
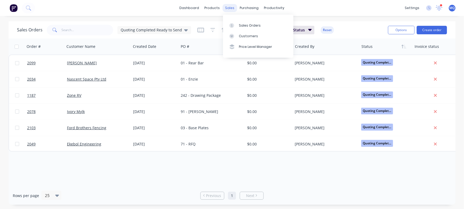
click at [229, 7] on div "sales" at bounding box center [230, 8] width 15 height 8
click at [231, 22] on link "Sales Orders" at bounding box center [258, 25] width 70 height 11
click at [163, 31] on span "Quoting Completed Ready to Send" at bounding box center [151, 30] width 61 height 6
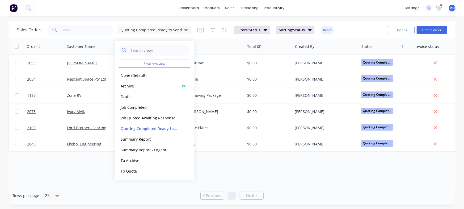
click at [146, 86] on button "Archive" at bounding box center [149, 86] width 61 height 6
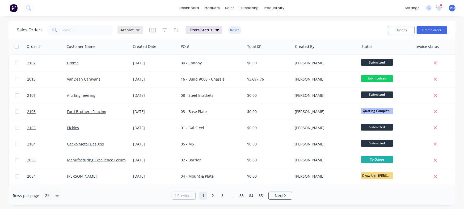
click at [129, 30] on span "Archive" at bounding box center [127, 30] width 13 height 6
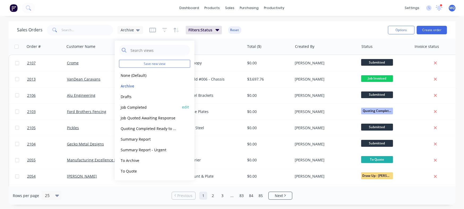
click at [136, 106] on button "Job Completed" at bounding box center [149, 107] width 61 height 6
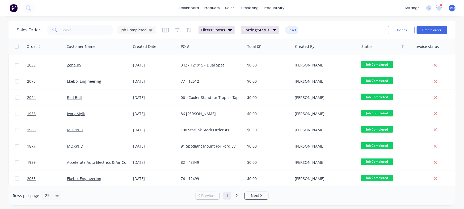
scroll to position [275, 0]
click at [250, 197] on link "Next" at bounding box center [256, 195] width 23 height 5
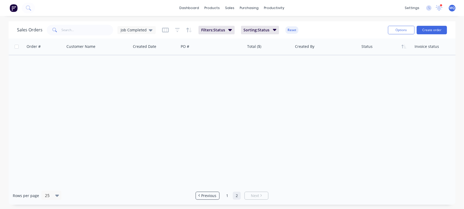
scroll to position [0, 0]
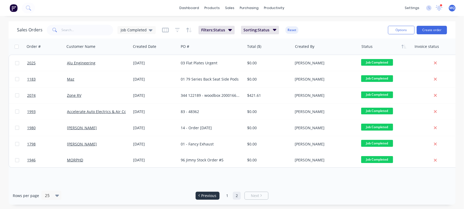
click at [215, 195] on span "Previous" at bounding box center [208, 195] width 15 height 5
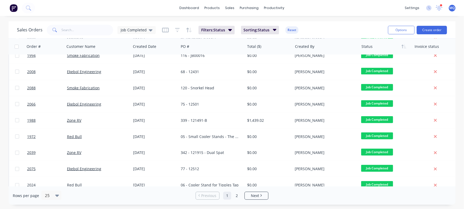
scroll to position [176, 0]
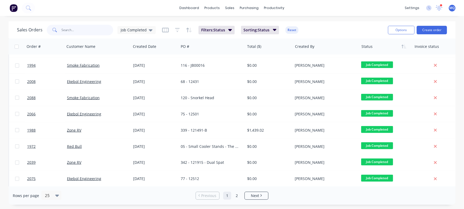
click at [90, 30] on input "text" at bounding box center [88, 30] width 52 height 11
type input "Zone"
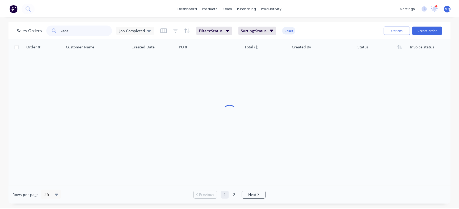
scroll to position [0, 0]
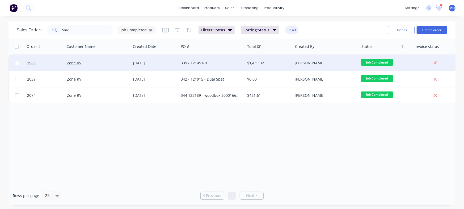
click at [178, 63] on div "[DATE]" at bounding box center [155, 63] width 48 height 16
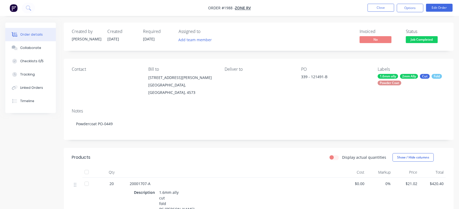
click at [315, 76] on div "339 - 121491-B" at bounding box center [334, 77] width 66 height 7
copy div "121491"
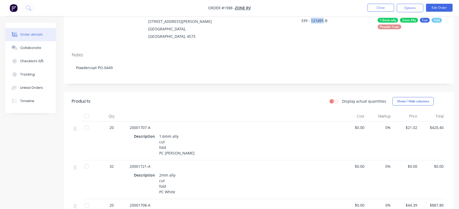
scroll to position [66, 0]
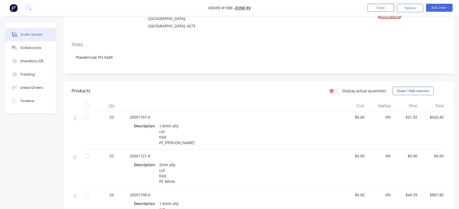
click at [139, 114] on span "20001707-A" at bounding box center [140, 116] width 21 height 5
copy span "20001707"
drag, startPoint x: 22, startPoint y: 103, endPoint x: 56, endPoint y: 103, distance: 34.8
click at [23, 103] on div "Timeline" at bounding box center [27, 101] width 14 height 5
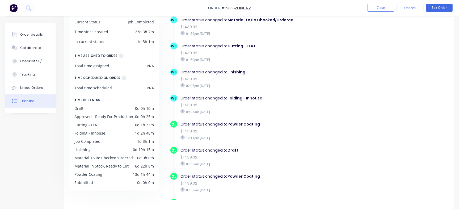
scroll to position [365, 0]
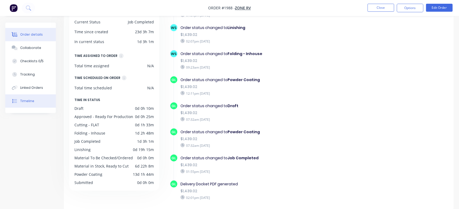
click at [37, 32] on button "Order details" at bounding box center [30, 34] width 50 height 13
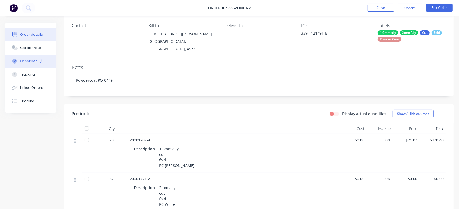
click at [49, 59] on button "Checklists 0/5" at bounding box center [30, 60] width 50 height 13
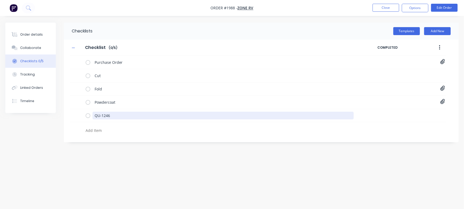
drag, startPoint x: 126, startPoint y: 116, endPoint x: 51, endPoint y: 108, distance: 74.8
click at [48, 106] on div "Order details Collaborate Checklists 0/5 Tracking Linked Orders Timeline Order …" at bounding box center [232, 94] width 464 height 143
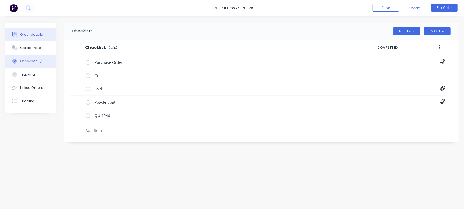
click at [36, 33] on div "Order details" at bounding box center [31, 34] width 23 height 5
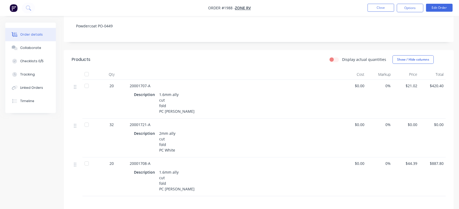
scroll to position [133, 0]
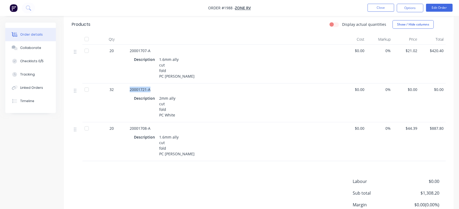
drag, startPoint x: 129, startPoint y: 83, endPoint x: 151, endPoint y: 83, distance: 21.5
click at [151, 83] on div "20001721-A Description 2mm ally cut fold PC White" at bounding box center [233, 102] width 212 height 39
copy span "20001721-A"
click at [134, 87] on span "20001721-A" at bounding box center [140, 89] width 21 height 5
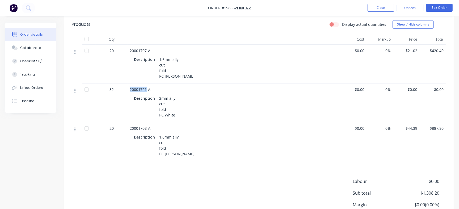
scroll to position [100, 0]
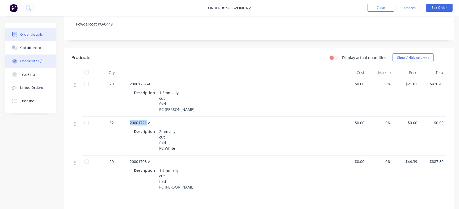
click at [40, 59] on div "Checklists 0/5" at bounding box center [31, 61] width 23 height 5
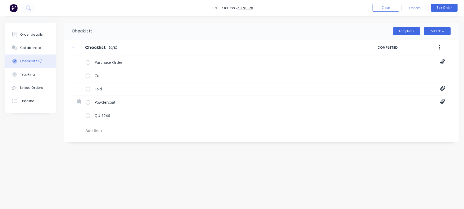
click at [445, 101] on div "Powdercoat Purchase Order PO0449.pdf" at bounding box center [258, 102] width 376 height 13
click at [444, 103] on icon at bounding box center [442, 101] width 5 height 5
click at [388, 112] on link "Purchase Order PO0449.pdf" at bounding box center [400, 113] width 62 height 6
click at [443, 62] on icon at bounding box center [442, 61] width 5 height 5
click at [392, 74] on link "PO-121491.pdf" at bounding box center [400, 74] width 62 height 6
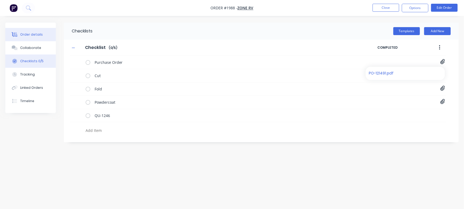
click at [35, 31] on button "Order details" at bounding box center [30, 34] width 50 height 13
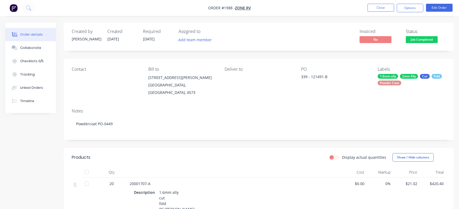
click at [314, 77] on div "339 - 121491-B" at bounding box center [334, 77] width 66 height 7
copy div "121491"
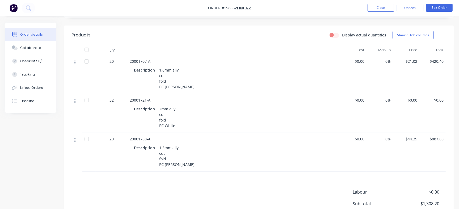
scroll to position [133, 0]
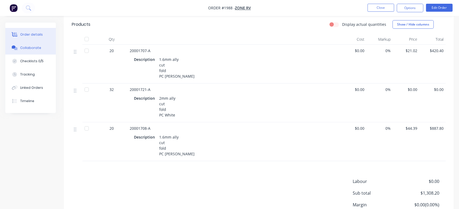
click at [37, 53] on button "Collaborate" at bounding box center [30, 47] width 50 height 13
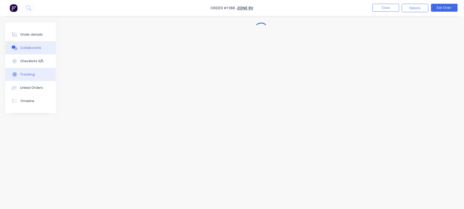
drag, startPoint x: 37, startPoint y: 60, endPoint x: 29, endPoint y: 76, distance: 17.9
click at [37, 60] on div "Checklists 0/5" at bounding box center [31, 61] width 23 height 5
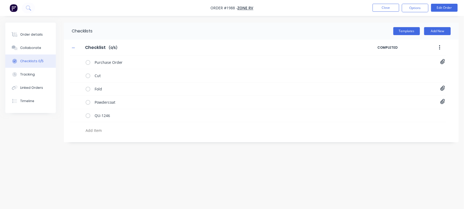
click at [100, 129] on textarea at bounding box center [204, 130] width 242 height 8
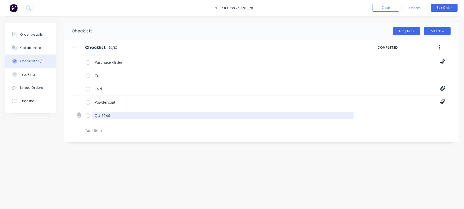
paste textarea "QU-1350"
type textarea "x"
type textarea "QU-1350"
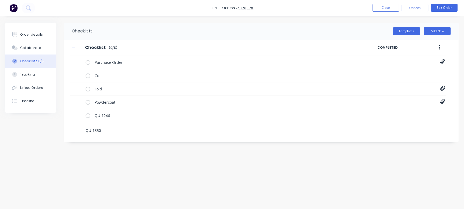
type textarea "x"
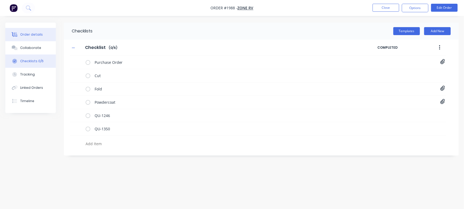
click at [16, 33] on icon at bounding box center [15, 34] width 6 height 5
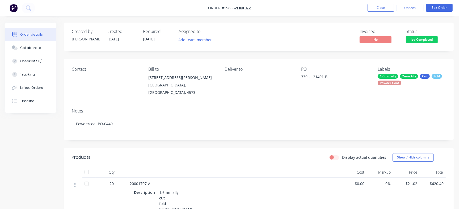
scroll to position [100, 0]
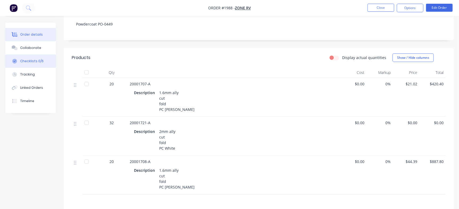
click at [32, 63] on div "Checklists 0/6" at bounding box center [31, 61] width 23 height 5
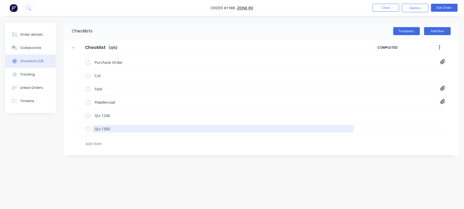
click at [114, 129] on textarea "QU-1350" at bounding box center [222, 129] width 261 height 8
click at [113, 144] on textarea at bounding box center [204, 144] width 242 height 8
paste textarea "INV-2878"
type textarea "x"
type textarea "INV-2878"
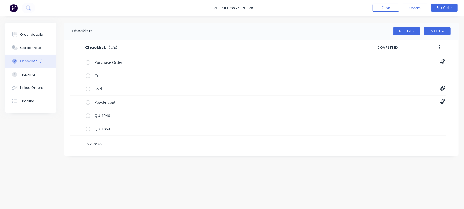
type textarea "x"
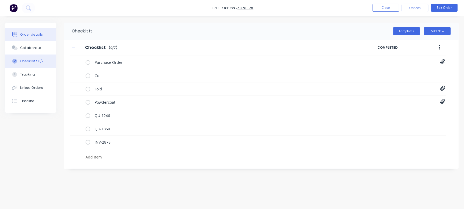
type textarea "x"
click at [39, 35] on div "Order details" at bounding box center [31, 34] width 23 height 5
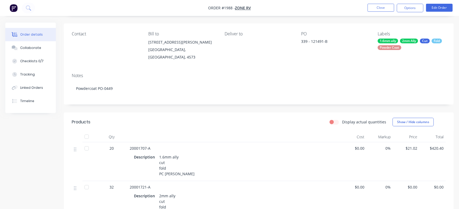
scroll to position [65, 0]
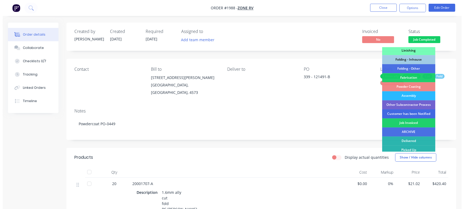
scroll to position [149, 0]
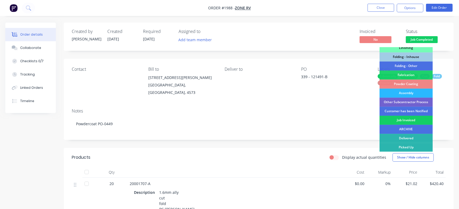
click at [402, 121] on div "Job Invoiced" at bounding box center [405, 120] width 53 height 9
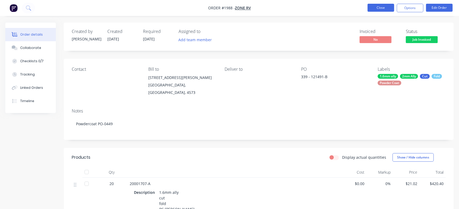
click at [378, 7] on button "Close" at bounding box center [380, 8] width 27 height 8
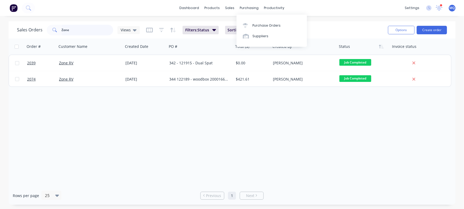
click at [68, 29] on input "Zone" at bounding box center [88, 30] width 52 height 11
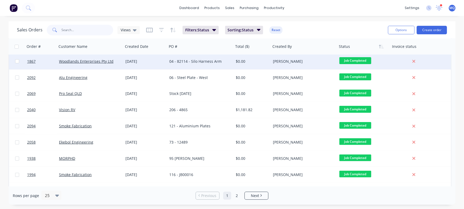
scroll to position [33, 0]
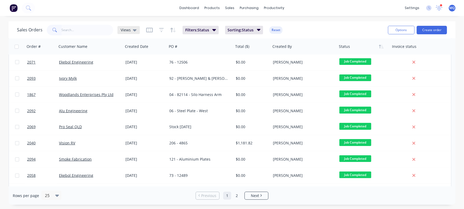
click at [127, 29] on span "Views" at bounding box center [126, 30] width 10 height 6
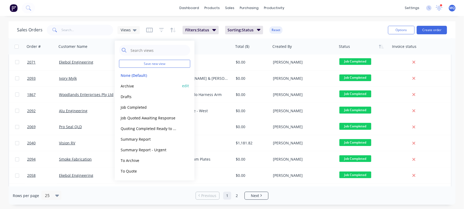
click at [137, 87] on button "Archive" at bounding box center [149, 86] width 61 height 6
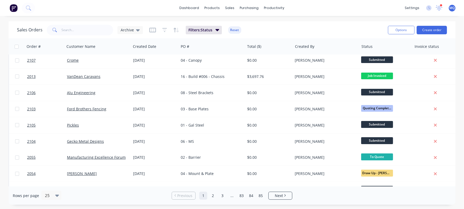
scroll to position [0, 0]
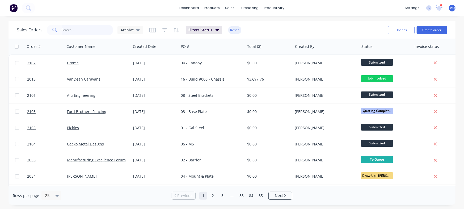
click at [81, 32] on input "text" at bounding box center [88, 30] width 52 height 11
type input "Geo"
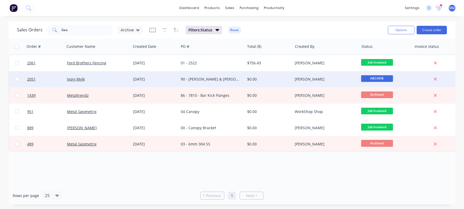
click at [190, 80] on div "90 - Belinda B & Geo G" at bounding box center [210, 78] width 59 height 5
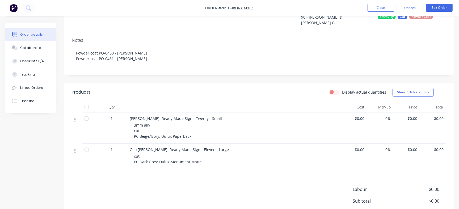
scroll to position [66, 0]
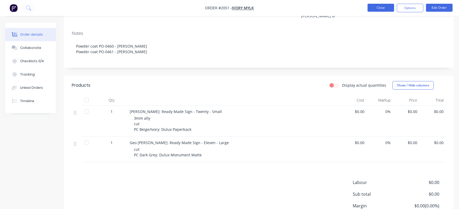
click at [377, 8] on button "Close" at bounding box center [380, 8] width 27 height 8
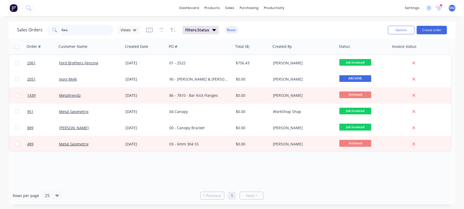
click at [88, 30] on input "Geo" at bounding box center [88, 30] width 52 height 11
click at [126, 26] on div "Views" at bounding box center [128, 30] width 22 height 8
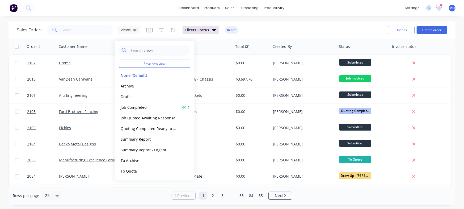
click at [133, 105] on button "Job Completed" at bounding box center [149, 107] width 61 height 6
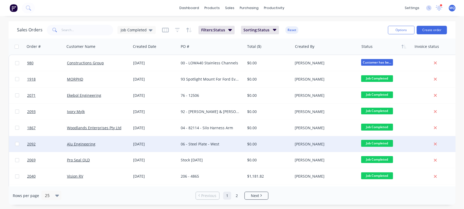
click at [199, 143] on div "06 - Steel Plate - West" at bounding box center [210, 143] width 59 height 5
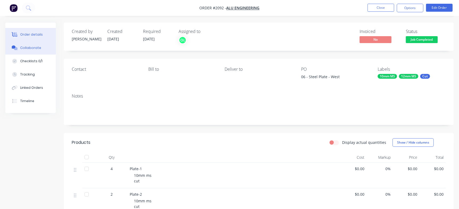
click at [28, 47] on div "Collaborate" at bounding box center [30, 47] width 21 height 5
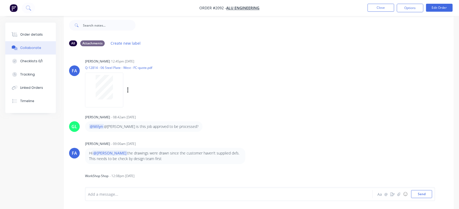
scroll to position [121, 0]
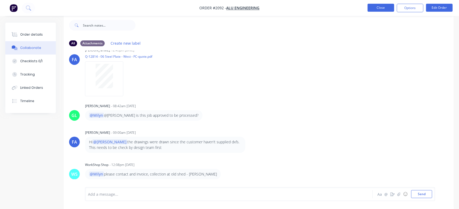
click at [384, 5] on button "Close" at bounding box center [380, 8] width 27 height 8
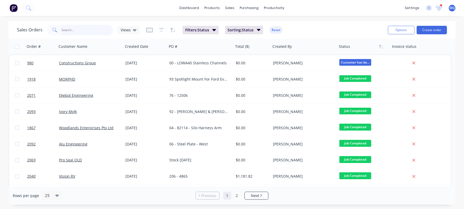
click at [66, 30] on input "text" at bounding box center [88, 30] width 52 height 11
type input "alu engineering"
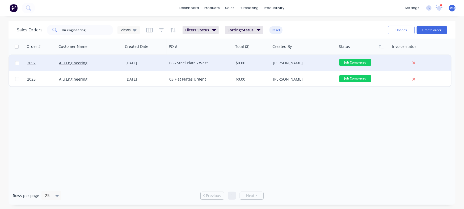
click at [163, 67] on div "[DATE]" at bounding box center [145, 63] width 44 height 16
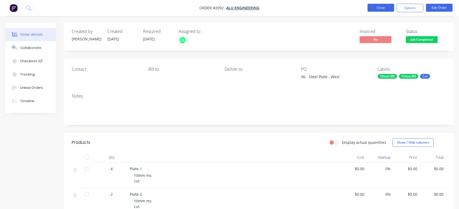
click at [374, 4] on button "Close" at bounding box center [380, 8] width 27 height 8
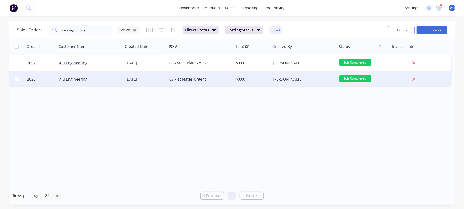
click at [150, 77] on div "29 Jul 2025" at bounding box center [145, 78] width 40 height 5
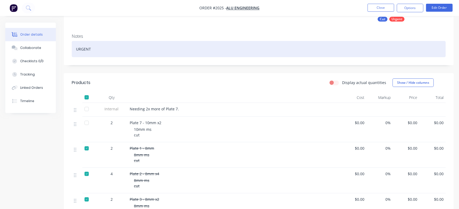
scroll to position [133, 0]
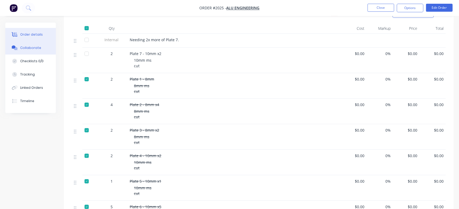
click at [45, 47] on button "Collaborate" at bounding box center [30, 47] width 50 height 13
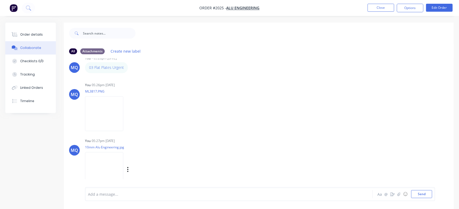
scroll to position [64, 0]
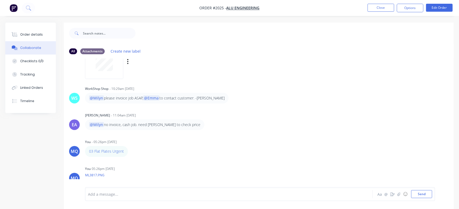
click at [119, 71] on div at bounding box center [104, 61] width 38 height 35
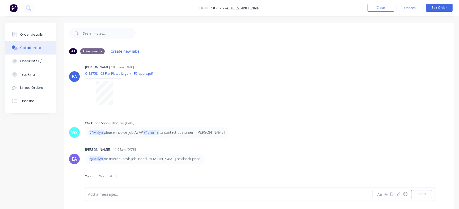
scroll to position [0, 0]
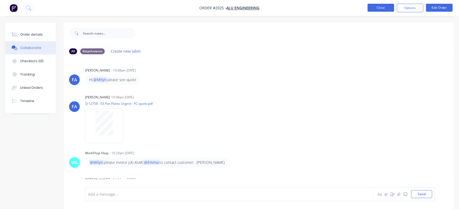
click at [382, 7] on button "Close" at bounding box center [380, 8] width 27 height 8
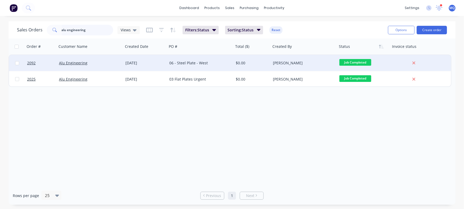
drag, startPoint x: 94, startPoint y: 30, endPoint x: 138, endPoint y: 62, distance: 54.2
click at [0, 7] on div "dashboard products sales purchasing productivity dashboard products Product Cat…" at bounding box center [232, 104] width 464 height 209
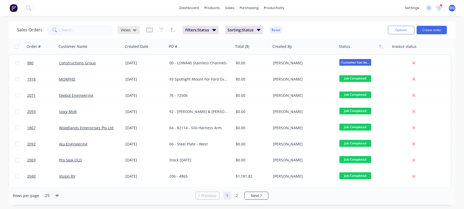
click at [121, 31] on span "Views" at bounding box center [126, 30] width 10 height 6
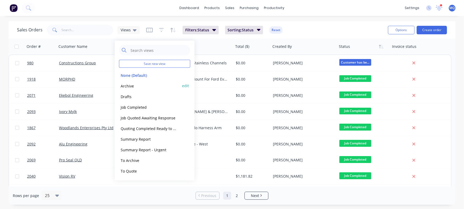
click at [132, 86] on button "Archive" at bounding box center [149, 86] width 61 height 6
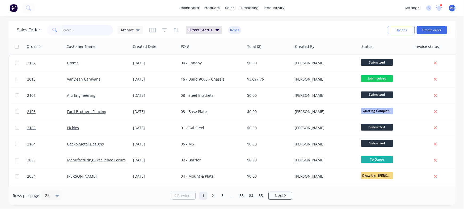
click at [75, 29] on input "text" at bounding box center [88, 30] width 52 height 11
type input "chad"
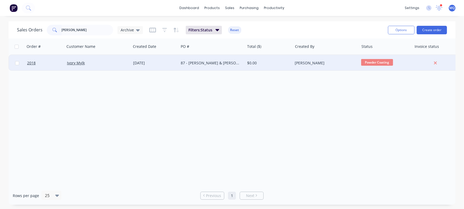
click at [223, 65] on div "87 - Tanya Forzatti & Chad Smith" at bounding box center [210, 62] width 59 height 5
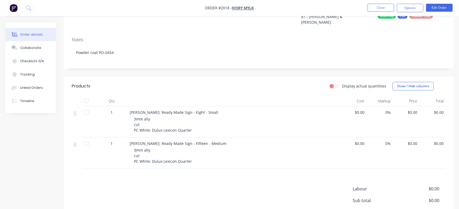
scroll to position [66, 0]
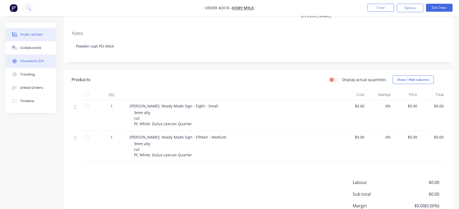
click at [40, 61] on div "Checklists 0/4" at bounding box center [32, 61] width 24 height 5
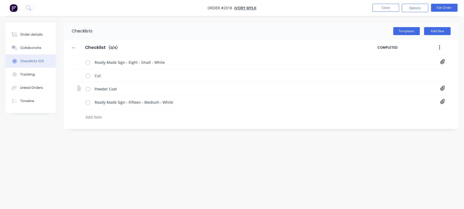
click at [440, 86] on icon at bounding box center [442, 88] width 5 height 5
click at [381, 5] on button "Close" at bounding box center [385, 8] width 27 height 8
type textarea "x"
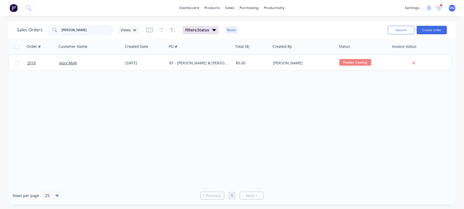
click at [86, 34] on input "chad" at bounding box center [88, 30] width 52 height 11
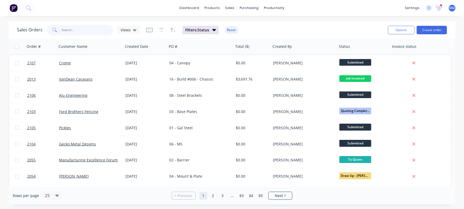
click at [74, 29] on input "text" at bounding box center [88, 30] width 52 height 11
click at [123, 30] on span "Views" at bounding box center [126, 30] width 10 height 6
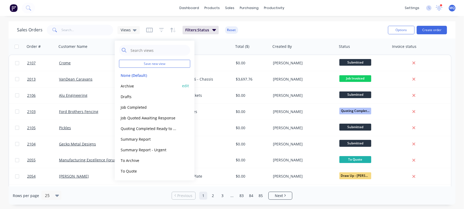
click at [135, 83] on button "Archive" at bounding box center [149, 86] width 61 height 6
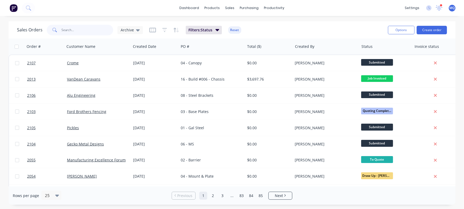
click at [83, 29] on input "text" at bounding box center [88, 30] width 52 height 11
type input "brooke"
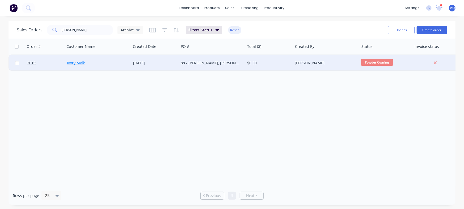
click at [75, 63] on link "Ivory Mylk" at bounding box center [76, 62] width 18 height 5
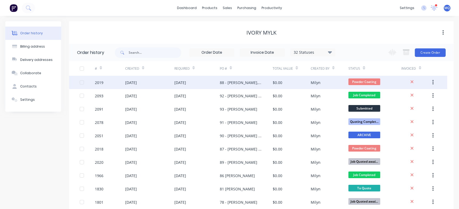
click at [186, 81] on div "15 Aug 2025" at bounding box center [180, 83] width 12 height 6
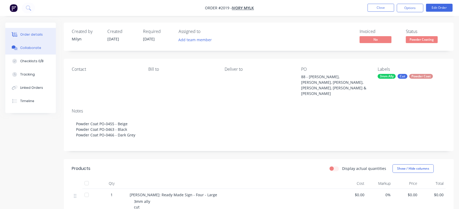
click at [40, 49] on button "Collaborate" at bounding box center [30, 47] width 50 height 13
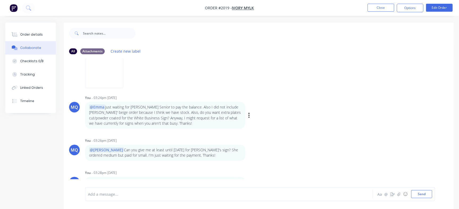
scroll to position [8, 0]
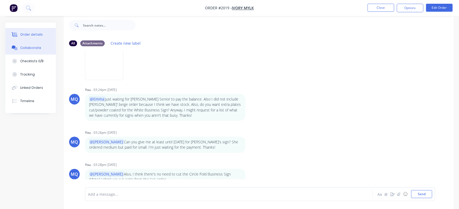
click at [44, 36] on button "Order details" at bounding box center [30, 34] width 50 height 13
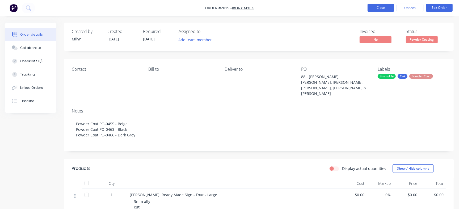
click at [380, 6] on button "Close" at bounding box center [380, 8] width 27 height 8
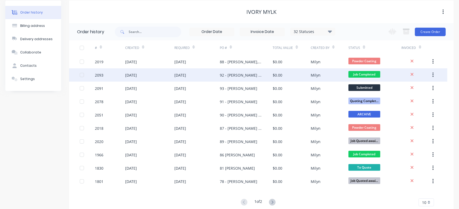
scroll to position [35, 0]
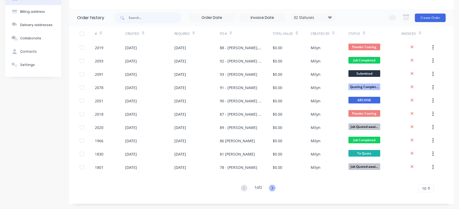
click at [273, 187] on icon at bounding box center [272, 187] width 2 height 3
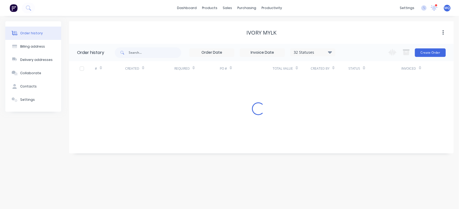
scroll to position [0, 0]
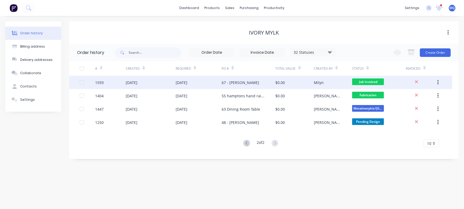
click at [241, 84] on div "67 - Cassie Jean" at bounding box center [240, 83] width 37 height 6
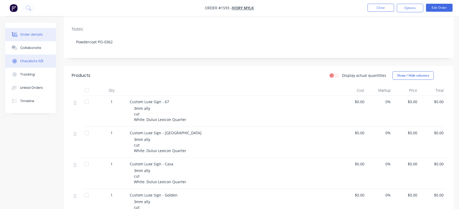
scroll to position [66, 0]
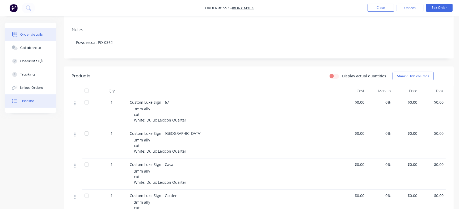
click at [40, 103] on button "Timeline" at bounding box center [30, 100] width 50 height 13
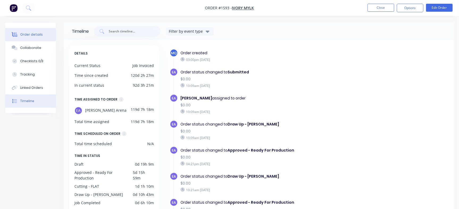
click at [27, 35] on div "Order details" at bounding box center [31, 34] width 23 height 5
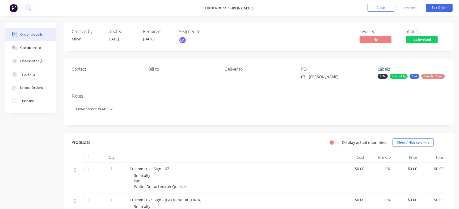
click at [411, 3] on nav "Order #1593 - Ivory Mylk Close Options Edit Order" at bounding box center [229, 8] width 459 height 16
click at [410, 16] on div "Order details Collaborate Checklists 0/3 Tracking Linked Orders Timeline Order …" at bounding box center [229, 190] width 459 height 381
click at [411, 8] on button "Options" at bounding box center [410, 8] width 27 height 8
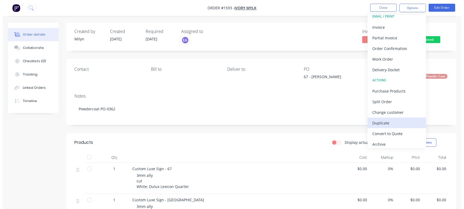
scroll to position [8, 0]
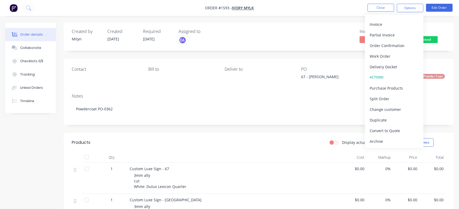
drag, startPoint x: 377, startPoint y: 137, endPoint x: 363, endPoint y: 130, distance: 16.2
click at [377, 137] on div "Archive" at bounding box center [393, 141] width 49 height 8
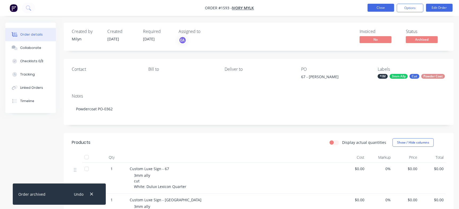
click at [385, 8] on button "Close" at bounding box center [380, 8] width 27 height 8
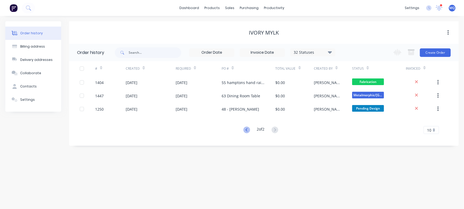
click at [244, 130] on icon at bounding box center [246, 129] width 7 height 7
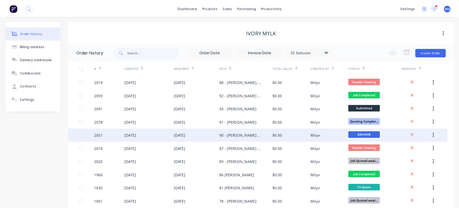
scroll to position [35, 0]
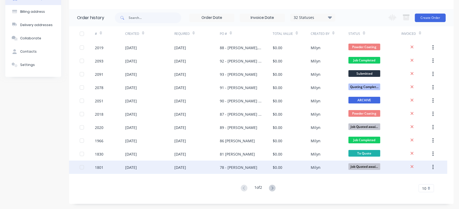
click at [262, 169] on div "78 - Natalie Simmonds" at bounding box center [246, 166] width 53 height 13
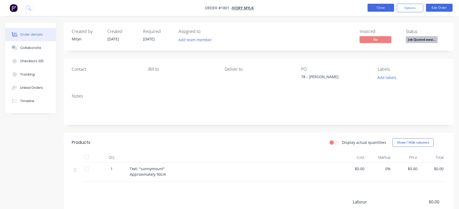
click at [390, 6] on button "Close" at bounding box center [380, 8] width 27 height 8
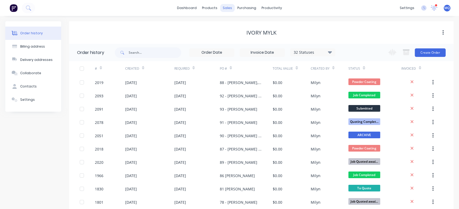
click at [229, 6] on div "sales" at bounding box center [227, 8] width 15 height 8
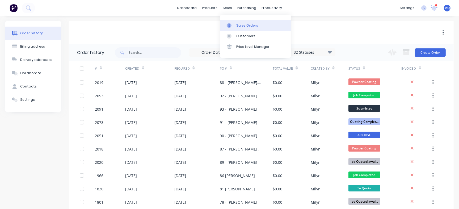
click at [237, 26] on div "Sales Orders" at bounding box center [247, 25] width 22 height 5
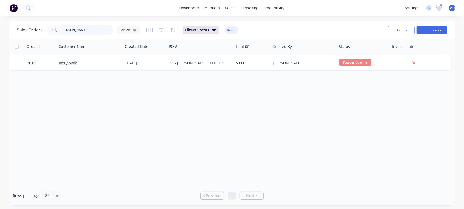
click at [88, 33] on input "brooke" at bounding box center [88, 30] width 52 height 11
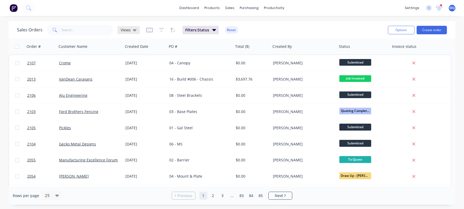
click at [126, 26] on div "Views" at bounding box center [128, 30] width 22 height 8
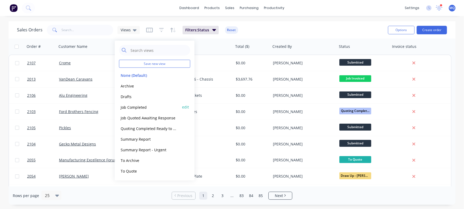
click at [127, 108] on button "Job Completed" at bounding box center [149, 107] width 61 height 6
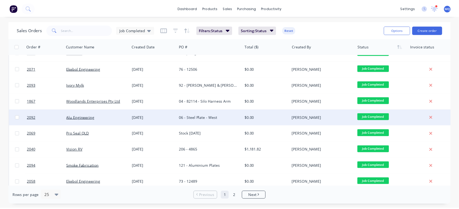
scroll to position [33, 0]
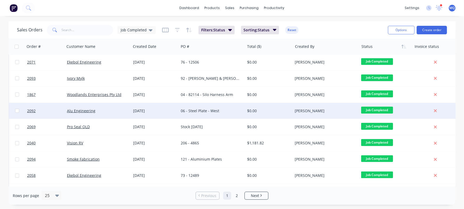
click at [200, 108] on div "06 - Steel Plate - West" at bounding box center [211, 111] width 66 height 16
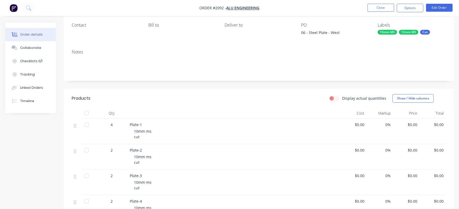
scroll to position [100, 0]
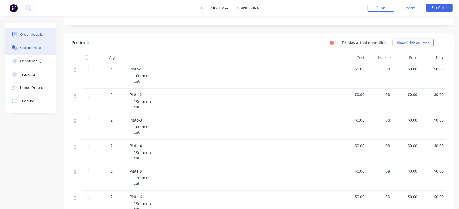
click at [39, 46] on button "Collaborate" at bounding box center [30, 47] width 50 height 13
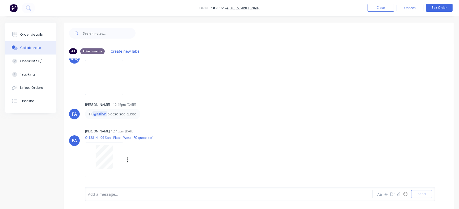
scroll to position [121, 0]
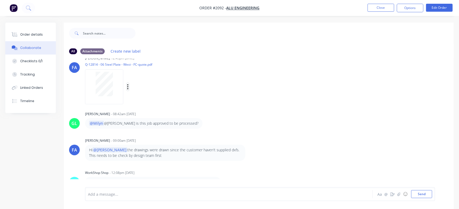
click at [127, 84] on icon "button" at bounding box center [128, 87] width 2 height 6
click at [140, 108] on button "Delete" at bounding box center [163, 113] width 60 height 12
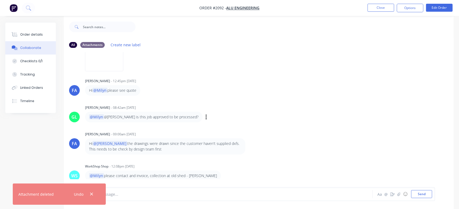
scroll to position [8, 0]
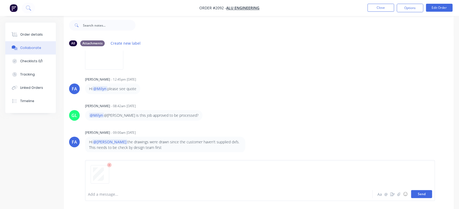
click at [426, 194] on button "Send" at bounding box center [421, 194] width 21 height 8
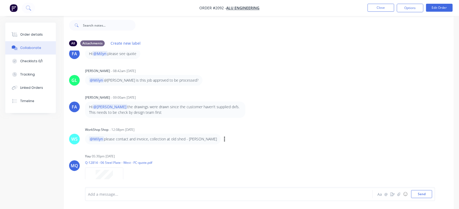
scroll to position [126, 0]
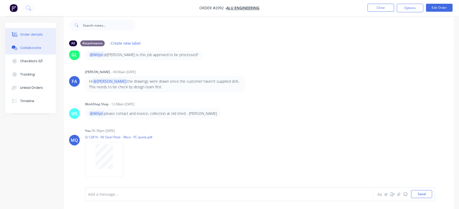
click at [40, 32] on div "Order details" at bounding box center [31, 34] width 23 height 5
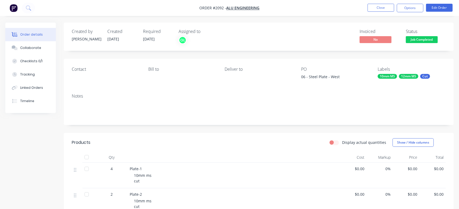
drag, startPoint x: 309, startPoint y: 76, endPoint x: 343, endPoint y: 76, distance: 33.2
click at [343, 76] on div "06 - Steel Plate - West" at bounding box center [334, 77] width 66 height 7
click at [326, 76] on div "06 - Steel Plate - West" at bounding box center [334, 77] width 66 height 7
drag, startPoint x: 313, startPoint y: 77, endPoint x: 309, endPoint y: 78, distance: 4.3
click at [313, 77] on div "06 - Steel Plate - West" at bounding box center [334, 77] width 66 height 7
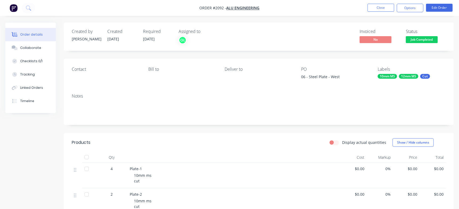
click at [308, 77] on div "06 - Steel Plate - West" at bounding box center [334, 77] width 66 height 7
drag, startPoint x: 308, startPoint y: 76, endPoint x: 346, endPoint y: 75, distance: 37.7
click at [346, 75] on div "06 - Steel Plate - West" at bounding box center [334, 77] width 66 height 7
copy div "Steel Plate - West"
click at [40, 50] on button "Collaborate" at bounding box center [30, 47] width 50 height 13
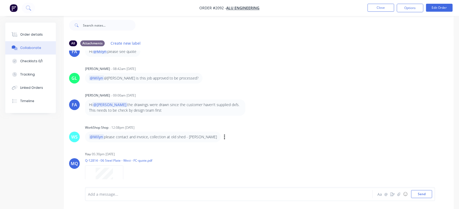
scroll to position [27, 0]
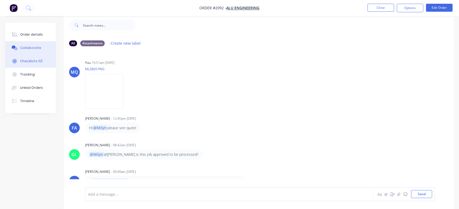
click at [39, 58] on button "Checklists 0/1" at bounding box center [30, 60] width 50 height 13
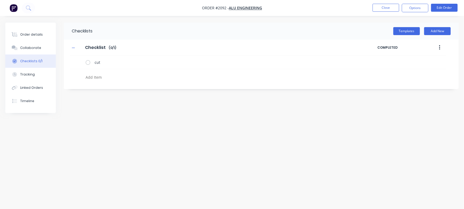
click at [112, 78] on textarea at bounding box center [204, 77] width 242 height 8
paste textarea "INV-2881"
type textarea "INV-2881"
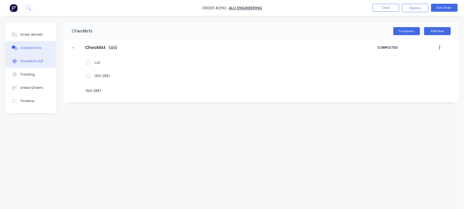
click at [43, 48] on button "Collaborate" at bounding box center [30, 47] width 50 height 13
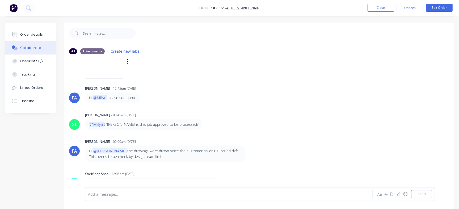
scroll to position [33, 0]
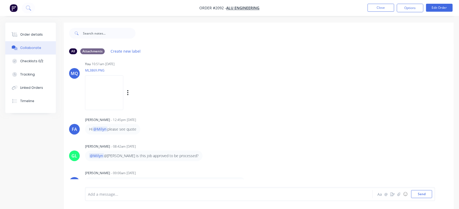
click at [105, 99] on img at bounding box center [104, 92] width 38 height 35
click at [40, 31] on button "Order details" at bounding box center [30, 34] width 50 height 13
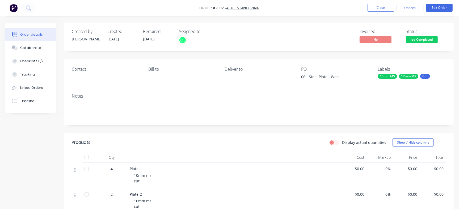
click at [425, 36] on div "Status Job Completed" at bounding box center [426, 36] width 40 height 15
click at [424, 39] on span "Job Completed" at bounding box center [422, 39] width 32 height 7
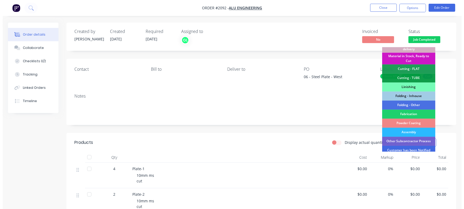
scroll to position [149, 0]
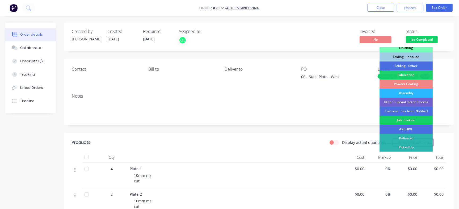
click at [407, 124] on div "Job Invoiced" at bounding box center [405, 120] width 53 height 9
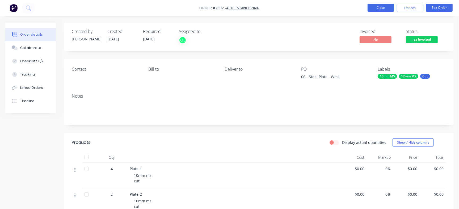
click at [381, 7] on button "Close" at bounding box center [380, 8] width 27 height 8
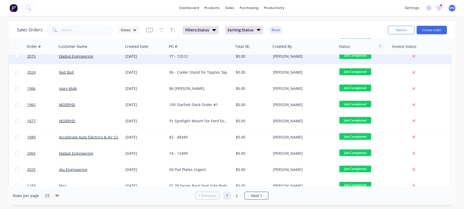
scroll to position [273, 0]
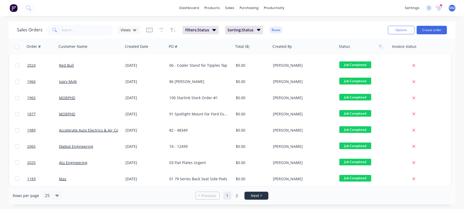
click at [251, 194] on span "Next" at bounding box center [255, 195] width 8 height 5
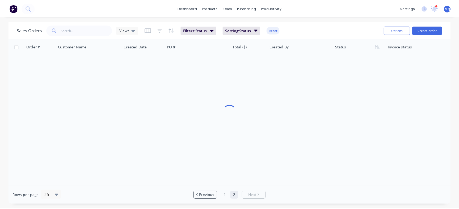
scroll to position [0, 0]
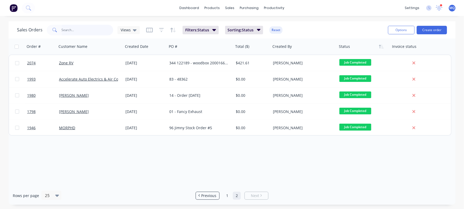
click at [77, 27] on input "text" at bounding box center [88, 30] width 52 height 11
type input "accelerate"
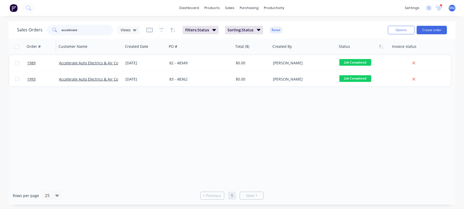
drag, startPoint x: 76, startPoint y: 28, endPoint x: 50, endPoint y: 39, distance: 27.9
click at [76, 28] on input "accelerate" at bounding box center [88, 30] width 52 height 11
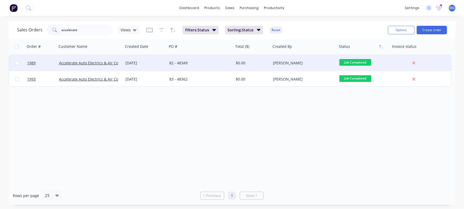
click at [88, 66] on div "Accelerate Auto Electrics & Air Conditioning" at bounding box center [90, 63] width 66 height 16
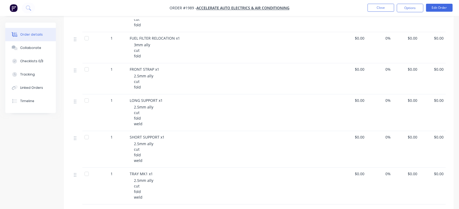
scroll to position [199, 0]
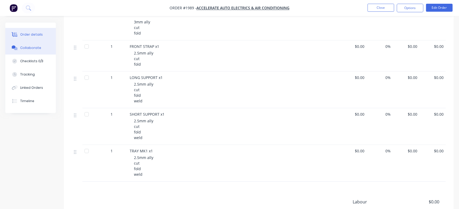
click at [15, 47] on icon at bounding box center [14, 46] width 4 height 3
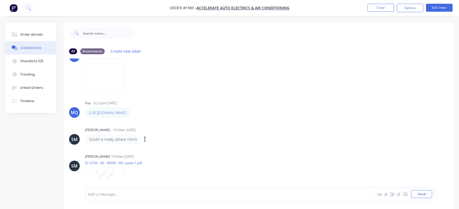
scroll to position [7, 0]
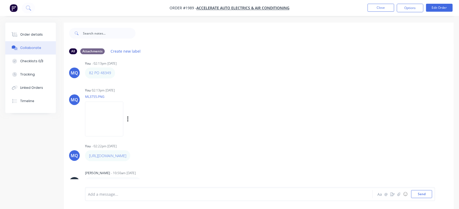
click at [111, 124] on img at bounding box center [104, 118] width 38 height 35
click at [375, 7] on button "Close" at bounding box center [380, 8] width 27 height 8
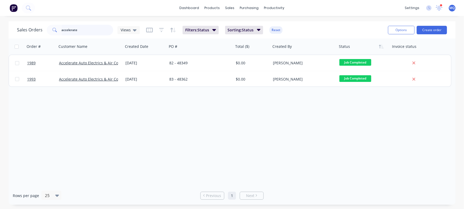
click at [97, 28] on input "accelerate" at bounding box center [88, 30] width 52 height 11
type input "[PERSON_NAME]"
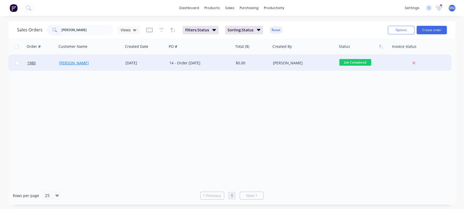
click at [79, 63] on link "[PERSON_NAME]" at bounding box center [74, 62] width 30 height 5
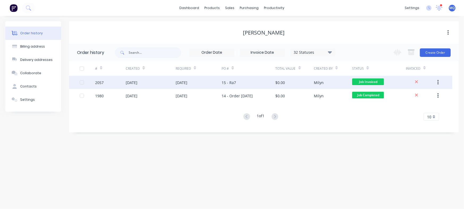
click at [225, 83] on div "15 - Ra7" at bounding box center [229, 83] width 14 height 6
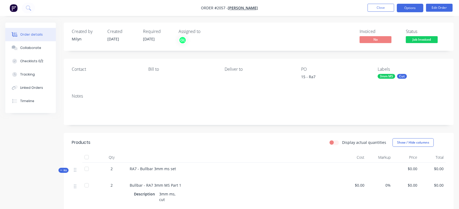
click at [406, 6] on button "Options" at bounding box center [410, 8] width 27 height 8
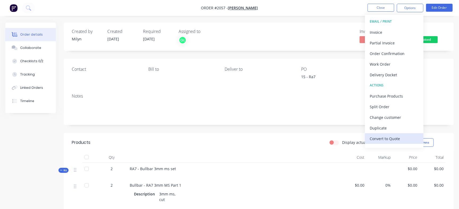
scroll to position [8, 0]
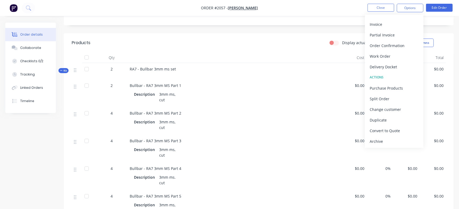
click at [60, 69] on icon at bounding box center [61, 70] width 2 height 3
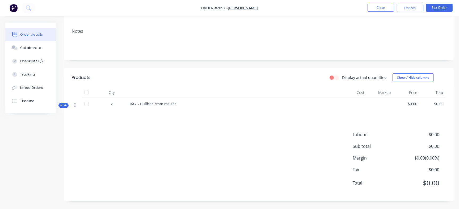
scroll to position [65, 0]
click at [413, 7] on button "Options" at bounding box center [410, 8] width 27 height 8
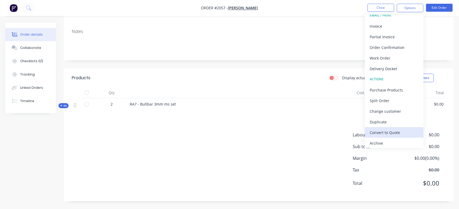
scroll to position [8, 0]
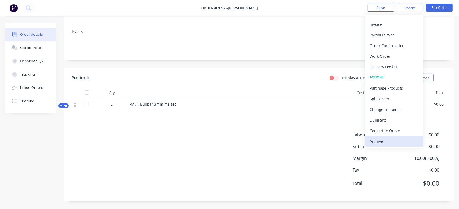
click at [386, 142] on div "Archive" at bounding box center [393, 141] width 49 height 8
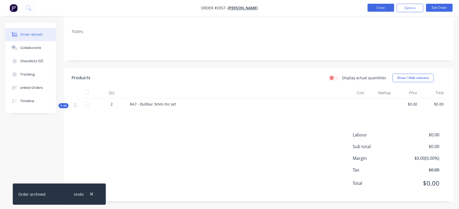
click at [377, 7] on button "Close" at bounding box center [380, 8] width 27 height 8
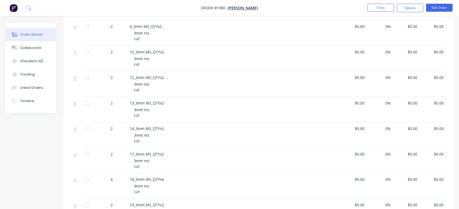
scroll to position [764, 0]
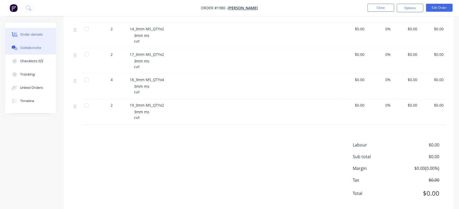
click at [32, 45] on div "Collaborate" at bounding box center [30, 47] width 21 height 5
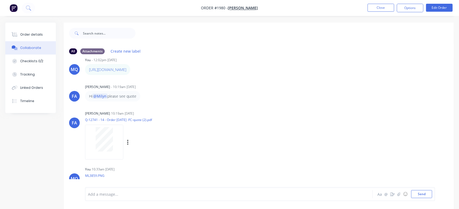
scroll to position [206, 0]
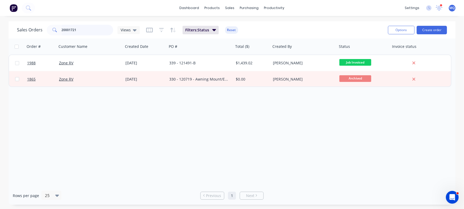
click at [79, 28] on input "20001721" at bounding box center [88, 30] width 52 height 11
type input "[PERSON_NAME]"
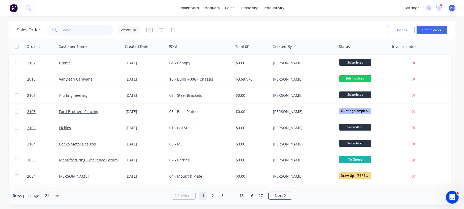
click at [70, 31] on input "text" at bounding box center [88, 30] width 52 height 11
click at [130, 29] on span "Views" at bounding box center [126, 30] width 10 height 6
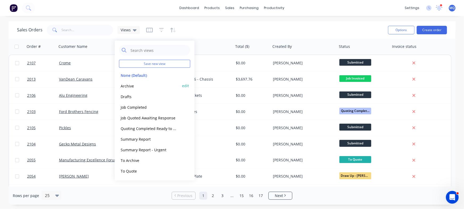
click at [128, 85] on button "Archive" at bounding box center [149, 86] width 61 height 6
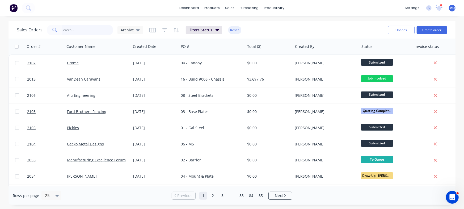
click at [95, 33] on input "text" at bounding box center [88, 30] width 52 height 11
type input "[PERSON_NAME]"
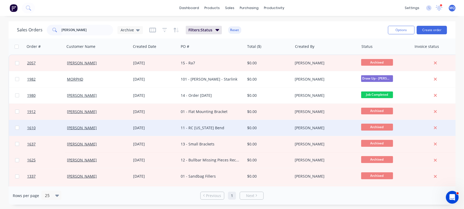
click at [199, 131] on div "11 - RC [US_STATE] Bend" at bounding box center [211, 128] width 66 height 16
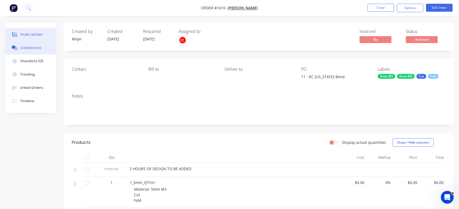
click at [35, 48] on div "Collaborate" at bounding box center [30, 47] width 21 height 5
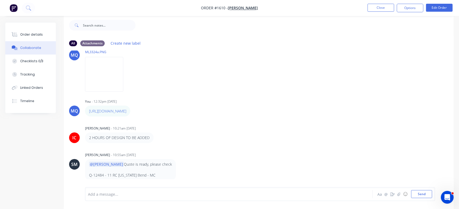
scroll to position [100, 0]
